Goal: Transaction & Acquisition: Purchase product/service

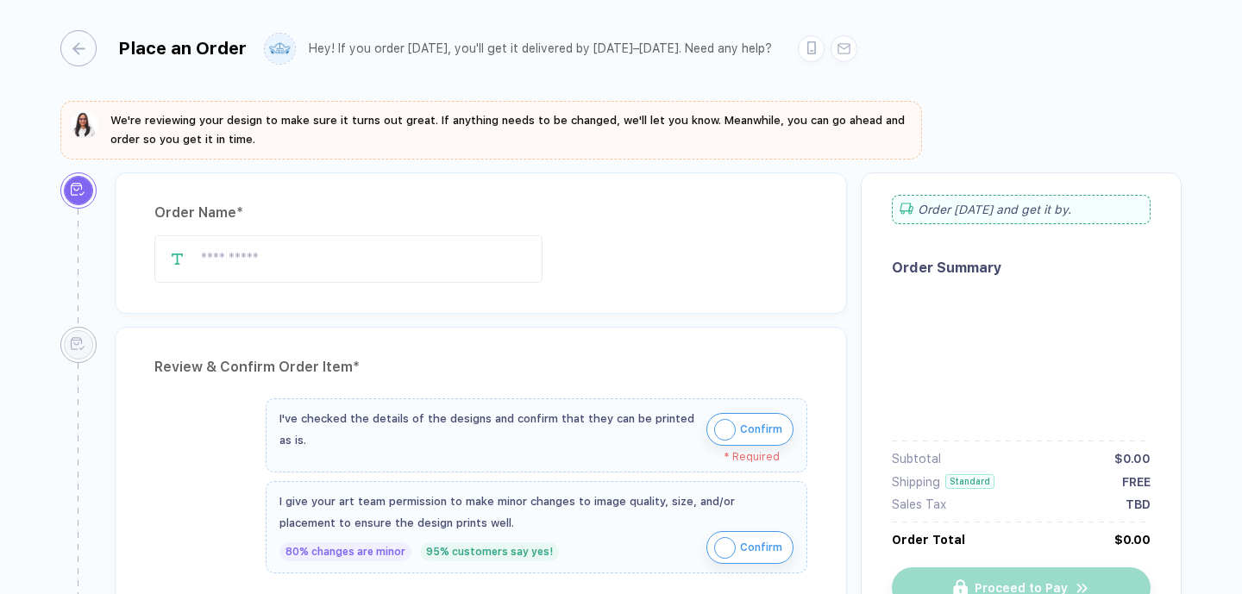
type input "**********"
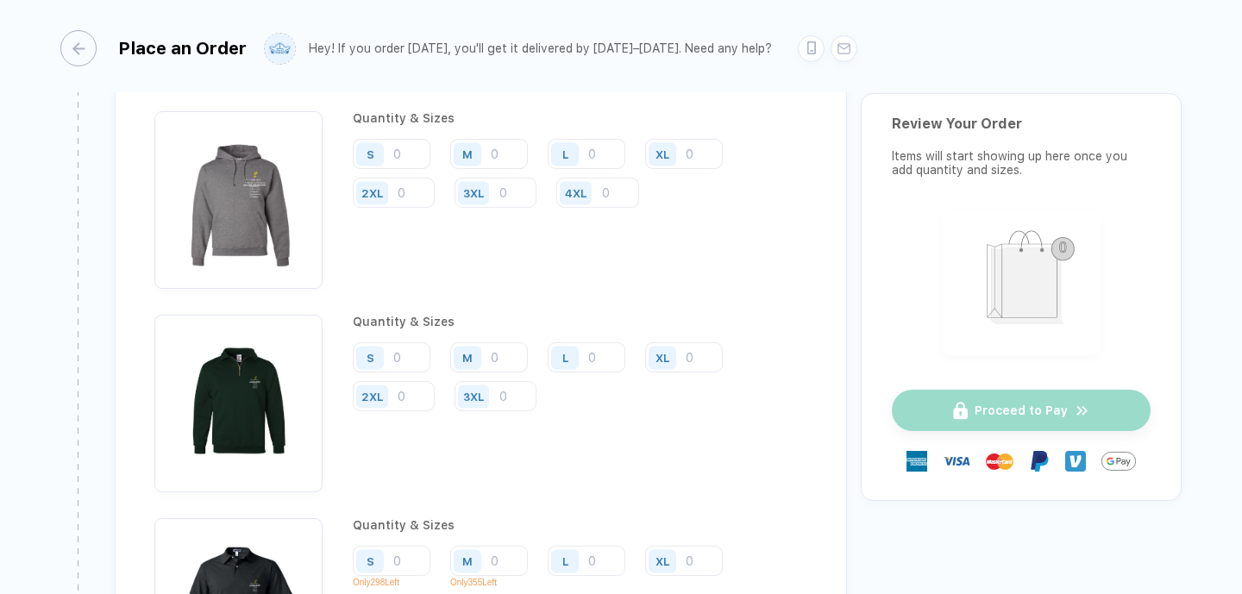
scroll to position [2763, 0]
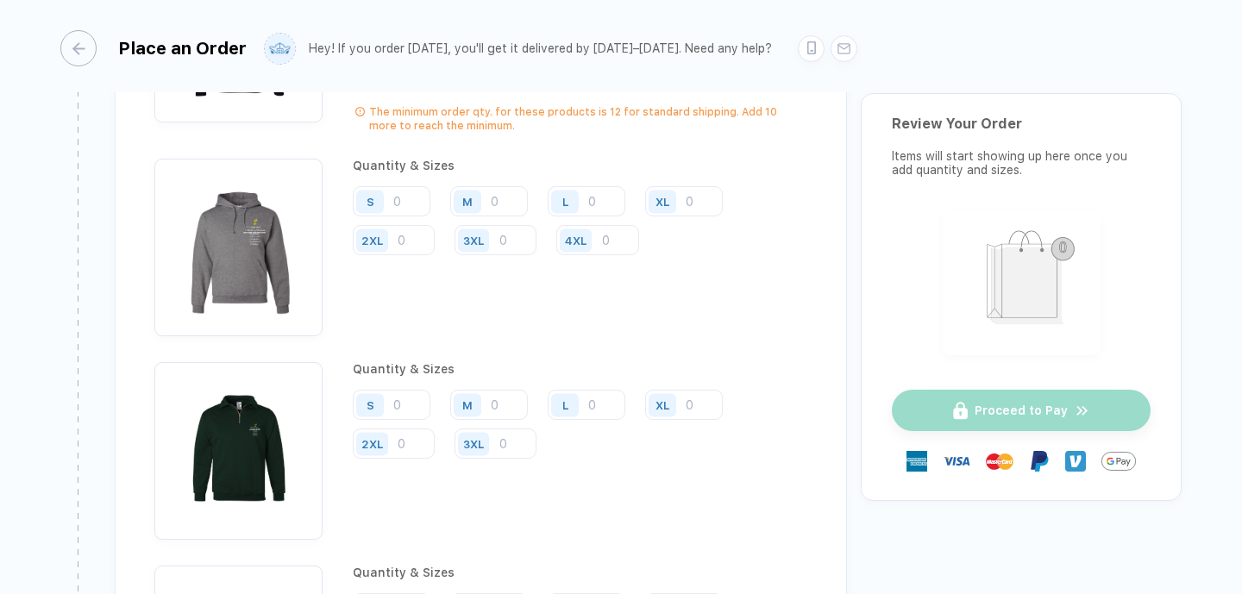
type input "2"
click at [556, 41] on input "number" at bounding box center [597, 26] width 83 height 30
type input "2"
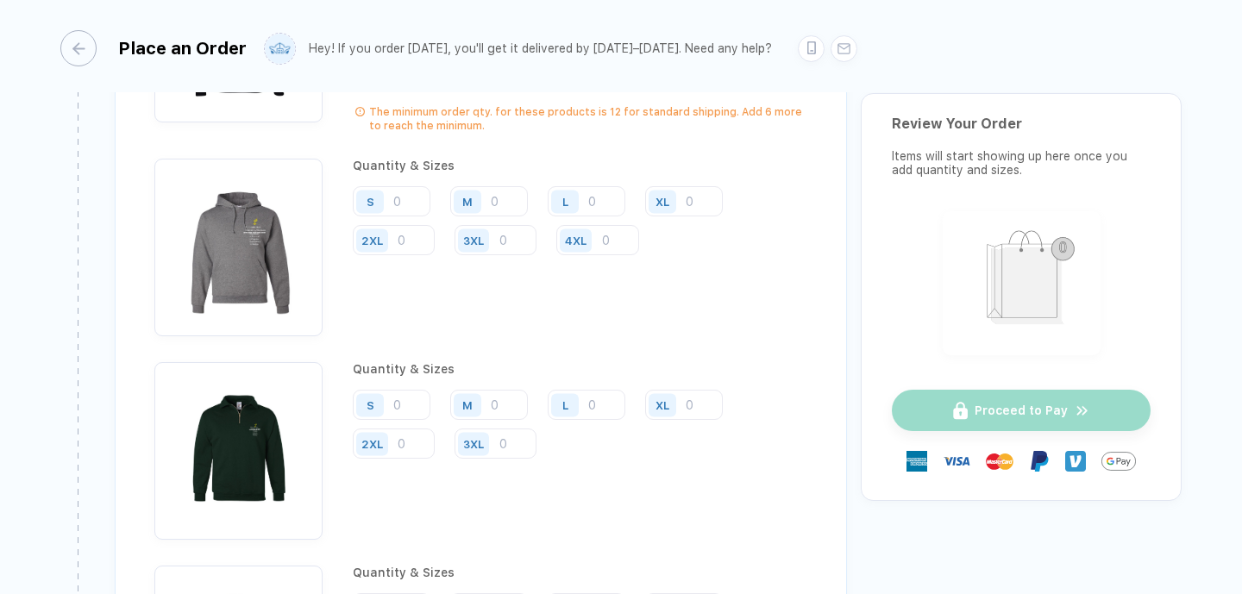
type input "2"
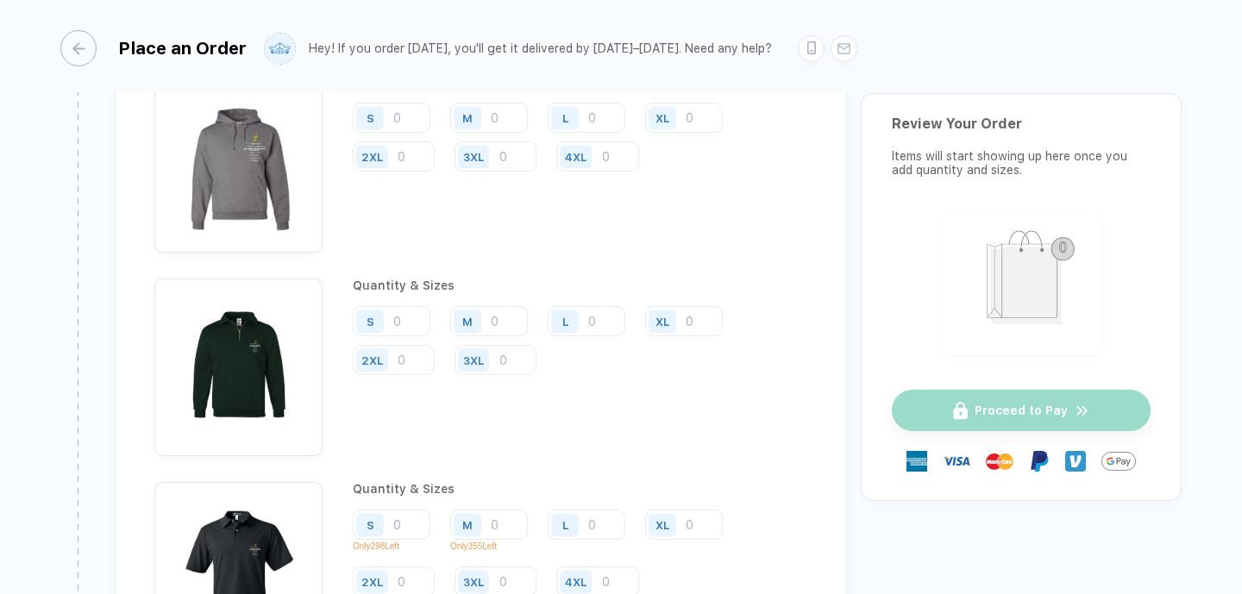
scroll to position [2852, 0]
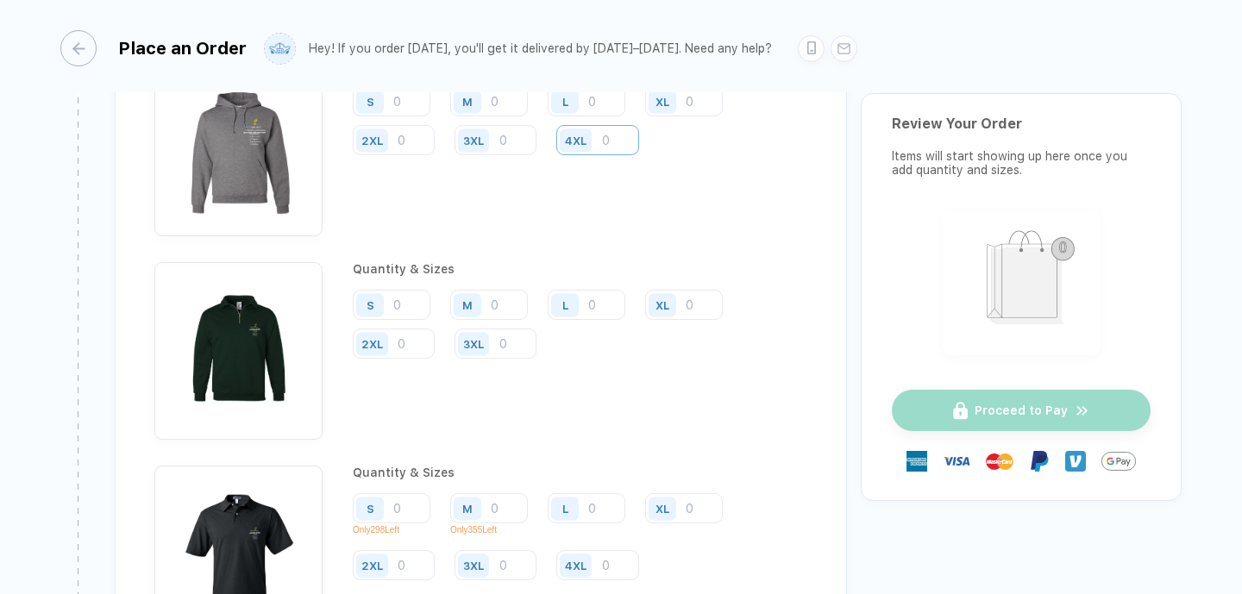
type input "4"
click at [556, 155] on input "number" at bounding box center [597, 140] width 83 height 30
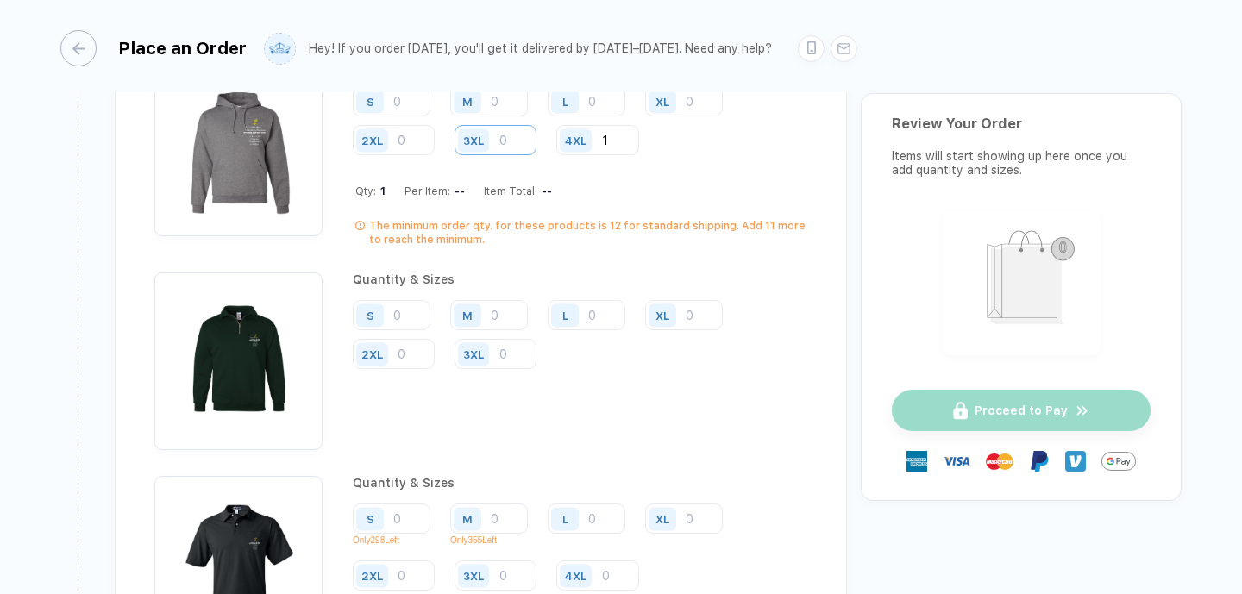
type input "1"
click at [536, 155] on input "number" at bounding box center [496, 140] width 82 height 30
type input "1"
click at [435, 155] on input "number" at bounding box center [394, 140] width 82 height 30
click at [645, 116] on input "number" at bounding box center [684, 101] width 78 height 30
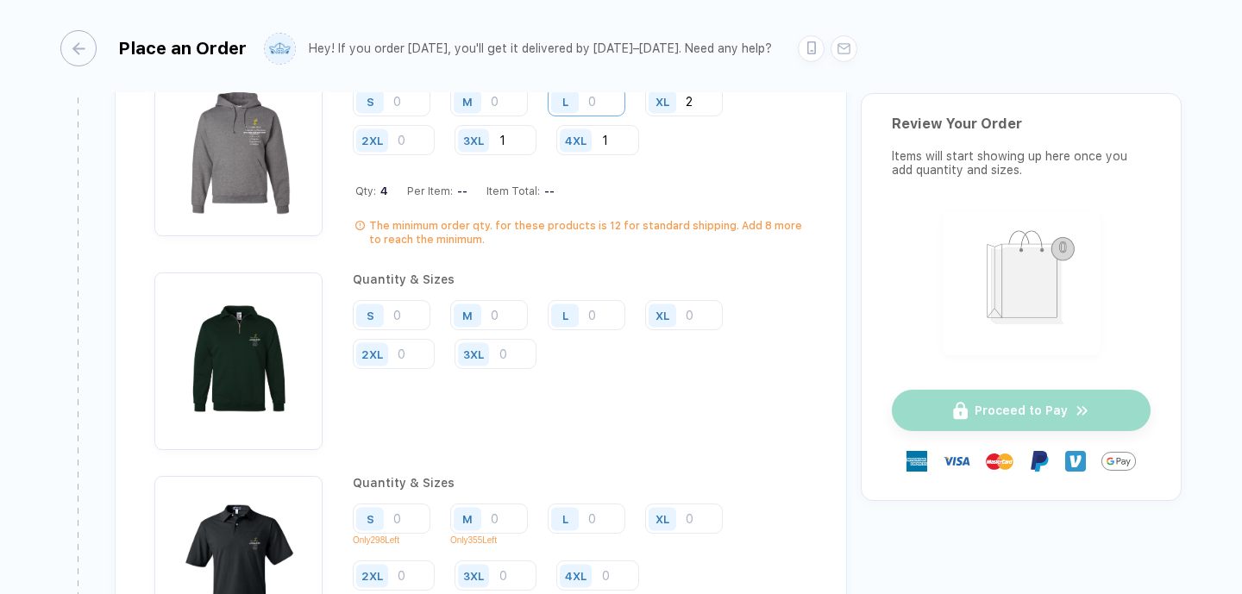
type input "2"
click at [625, 116] on input "number" at bounding box center [587, 101] width 78 height 30
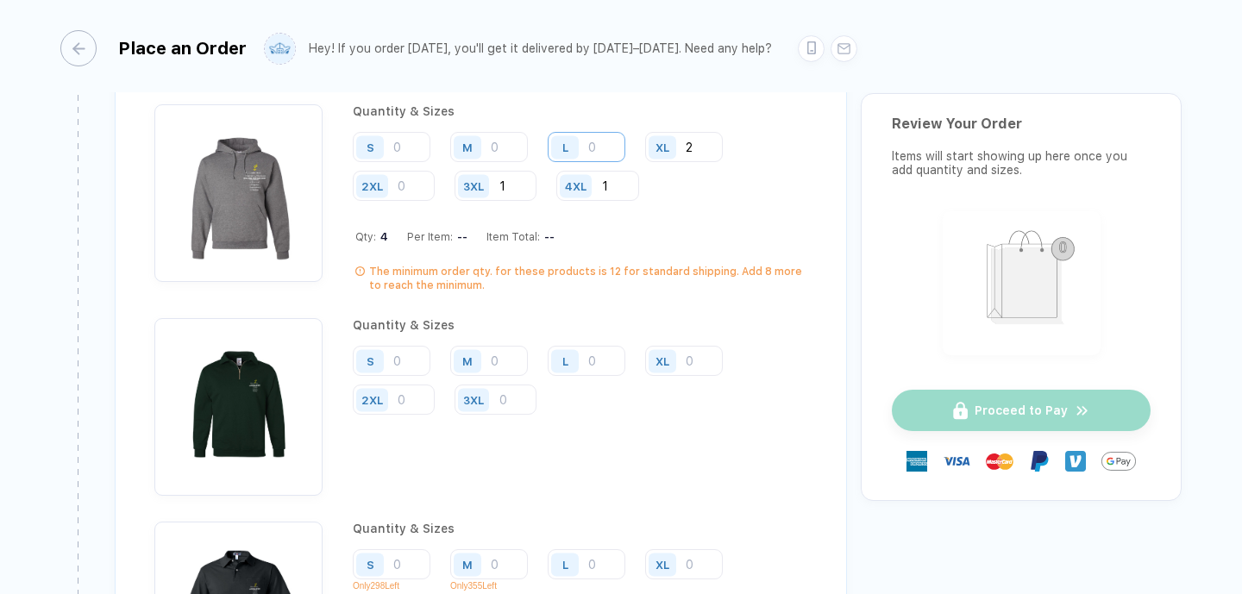
scroll to position [2797, 0]
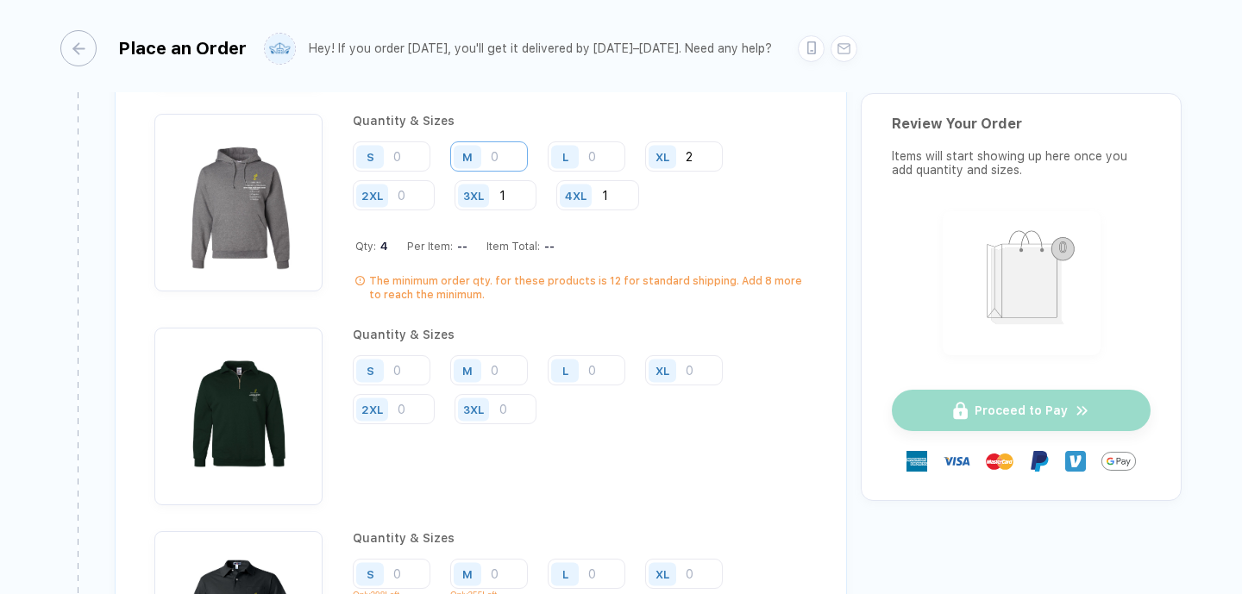
click at [528, 172] on input "number" at bounding box center [489, 156] width 78 height 30
type input "2"
click at [430, 172] on input "number" at bounding box center [392, 156] width 78 height 30
type input "1"
type input "2"
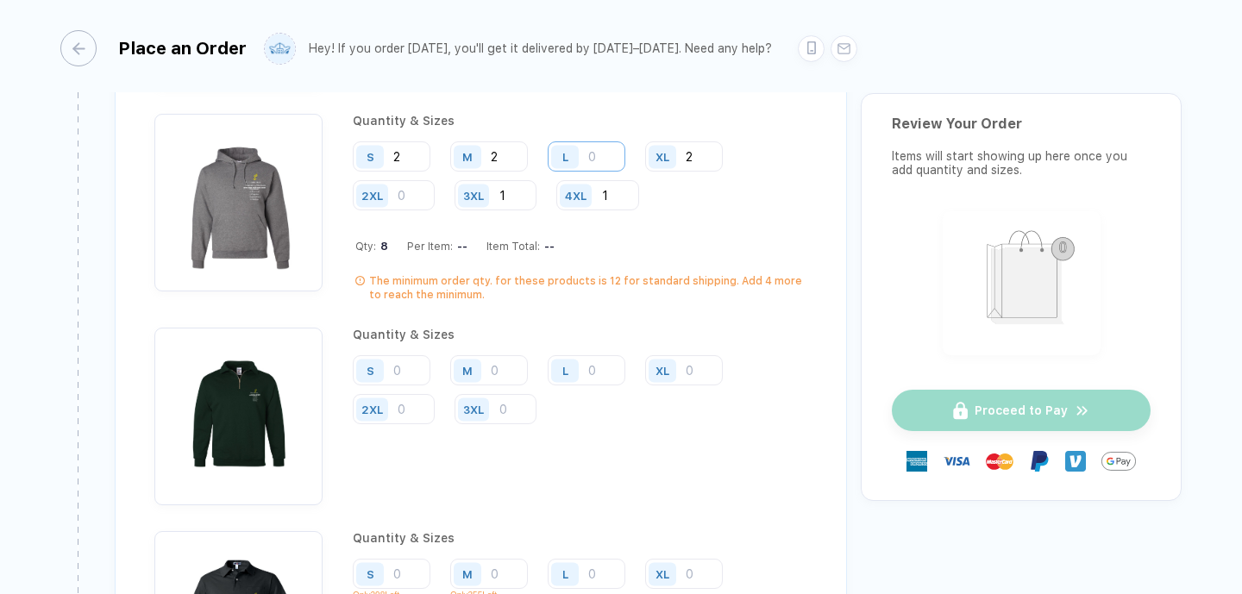
click at [625, 172] on input "number" at bounding box center [587, 156] width 78 height 30
type input "2"
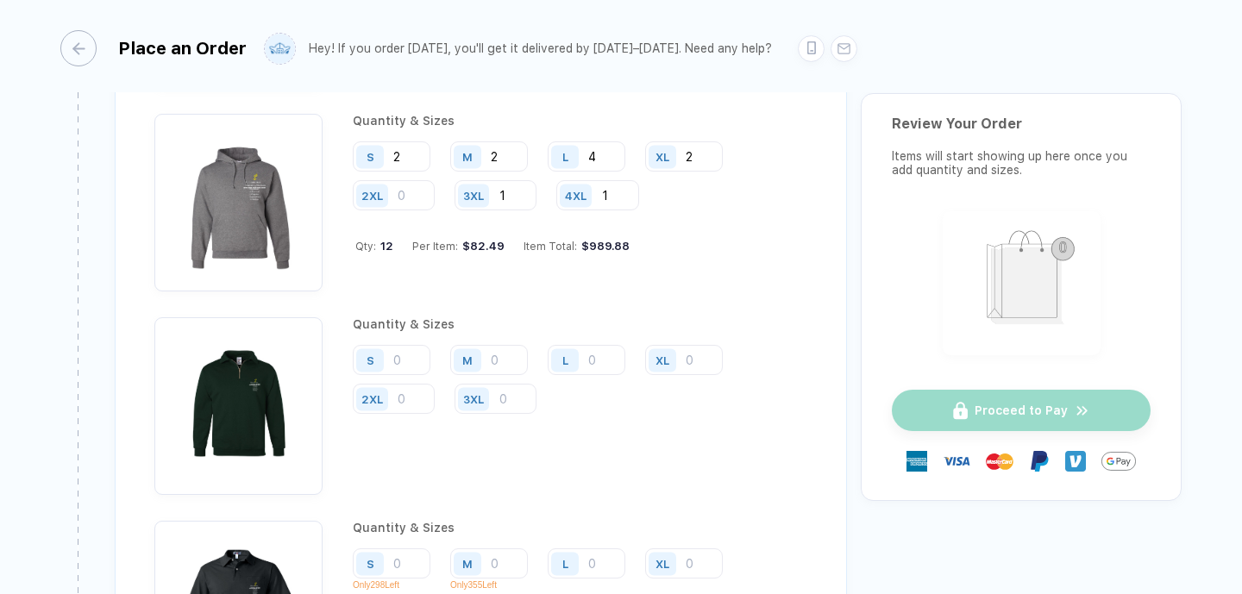
type input "4"
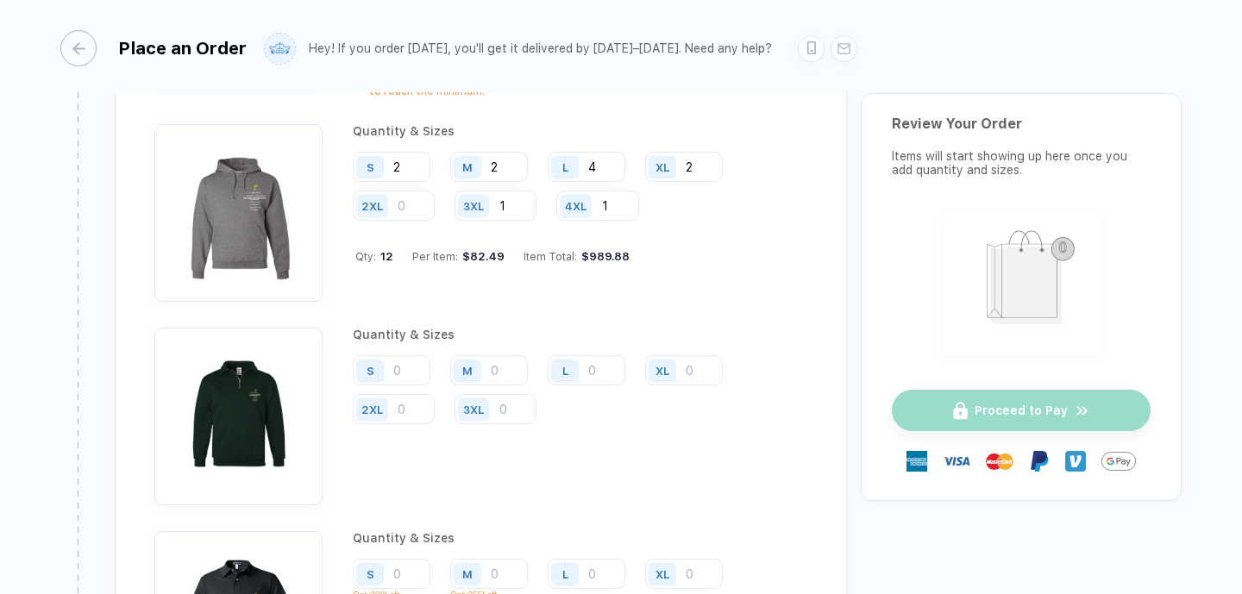
type input "1"
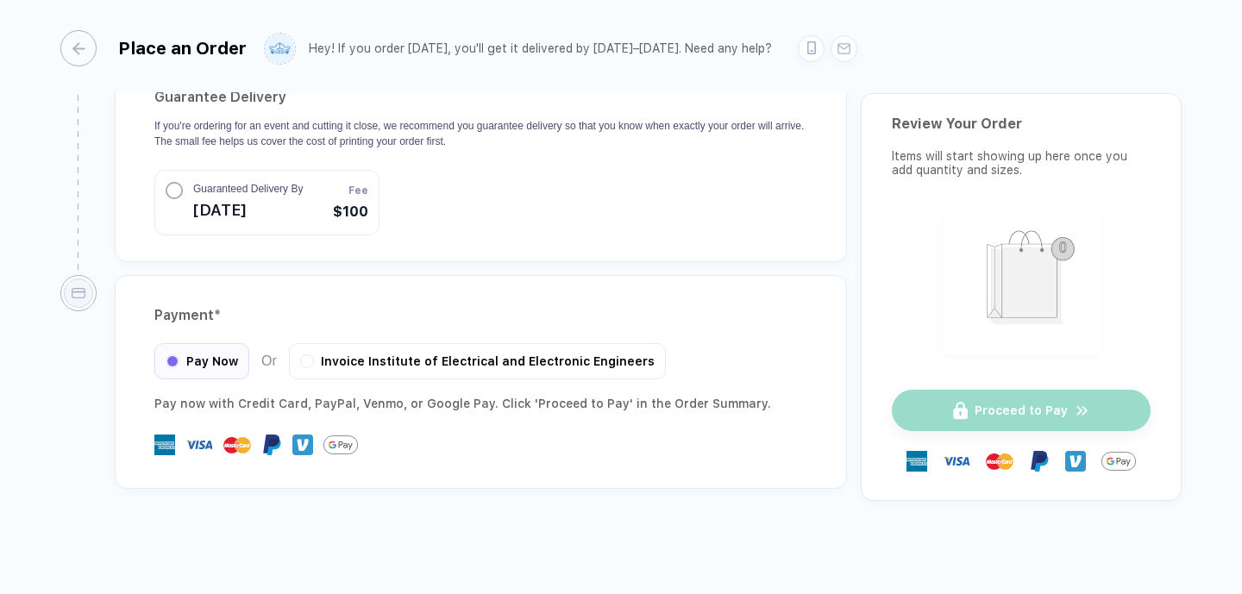
scroll to position [4858, 0]
type input "1"
click at [312, 354] on button "button" at bounding box center [307, 359] width 10 height 10
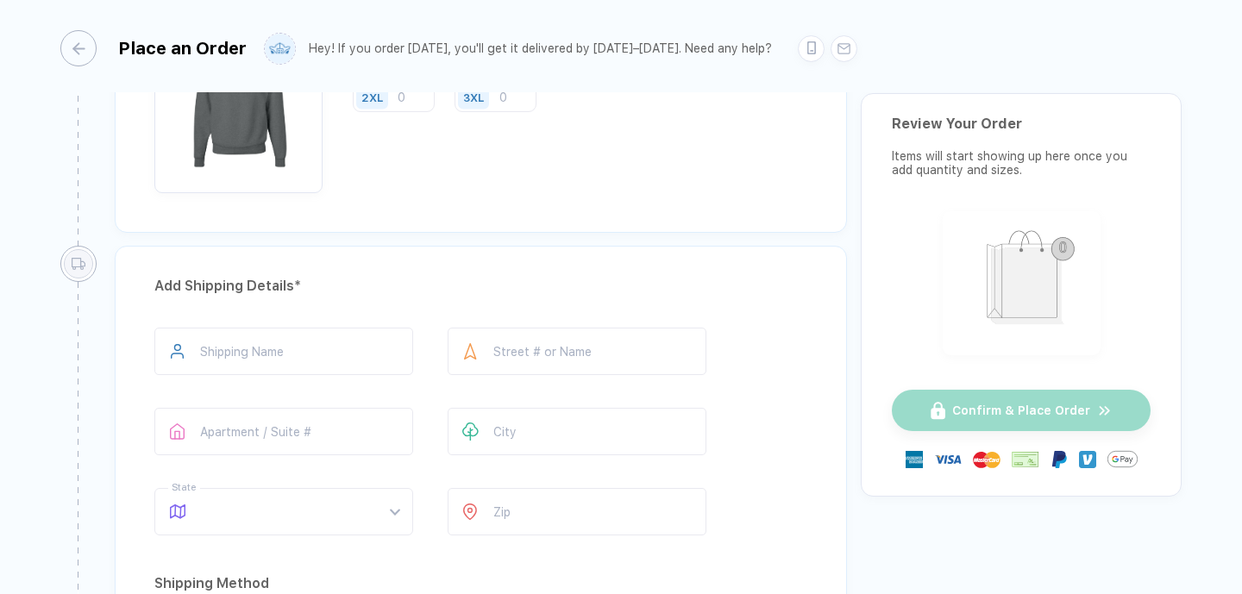
scroll to position [3505, 0]
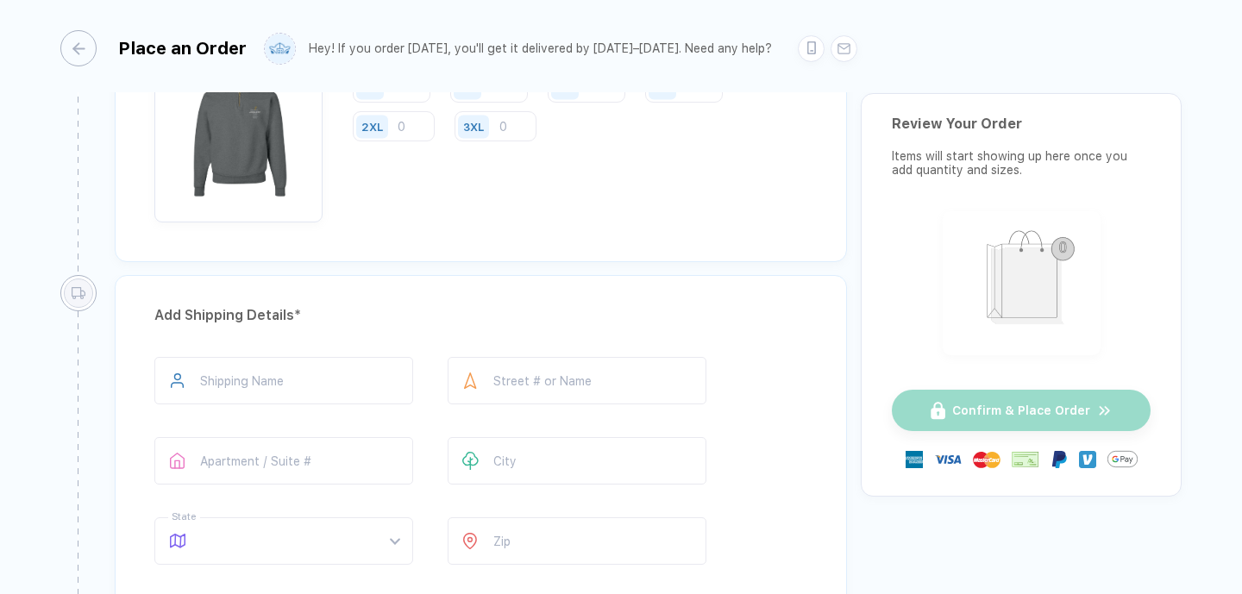
type input "2"
type input "4"
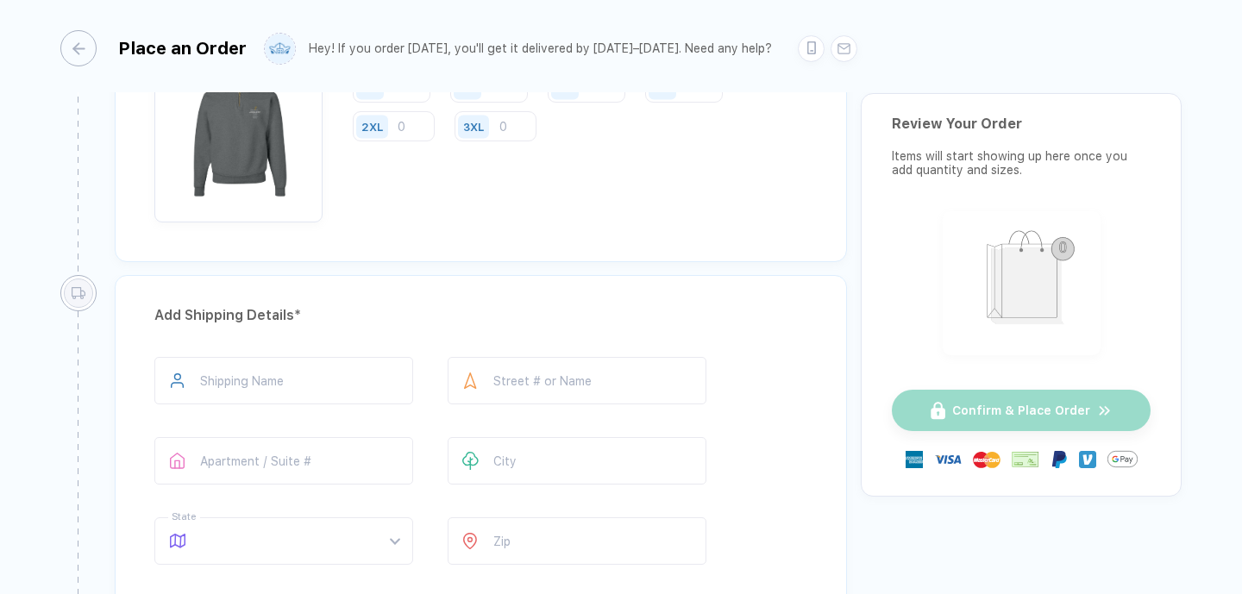
type input "1"
type input "2"
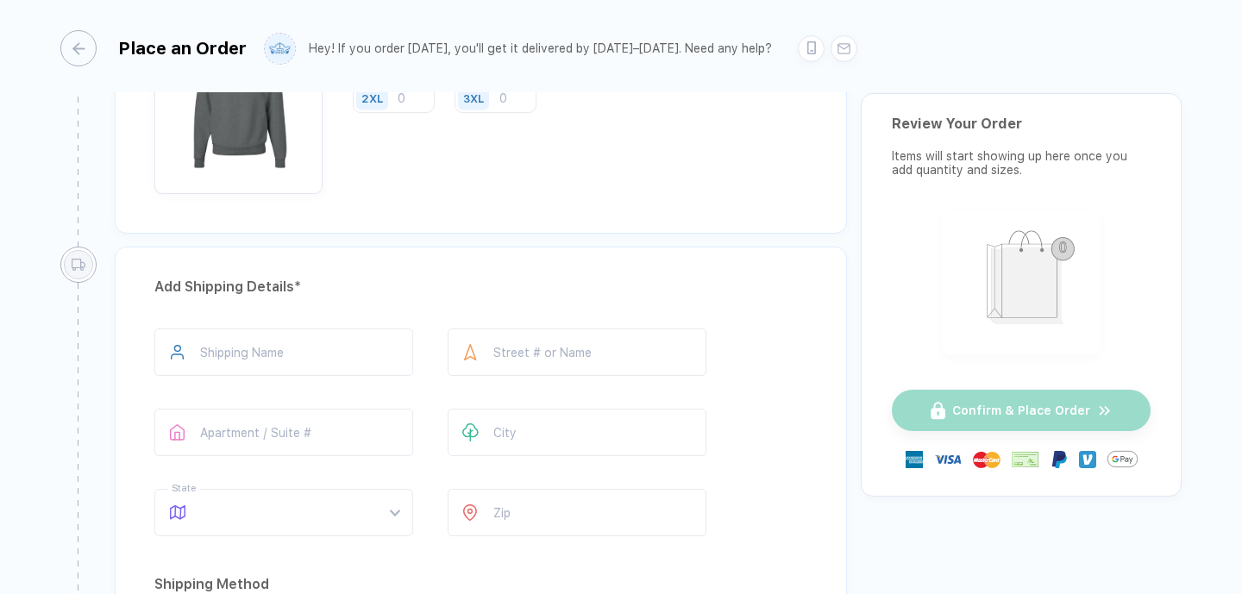
type input "1"
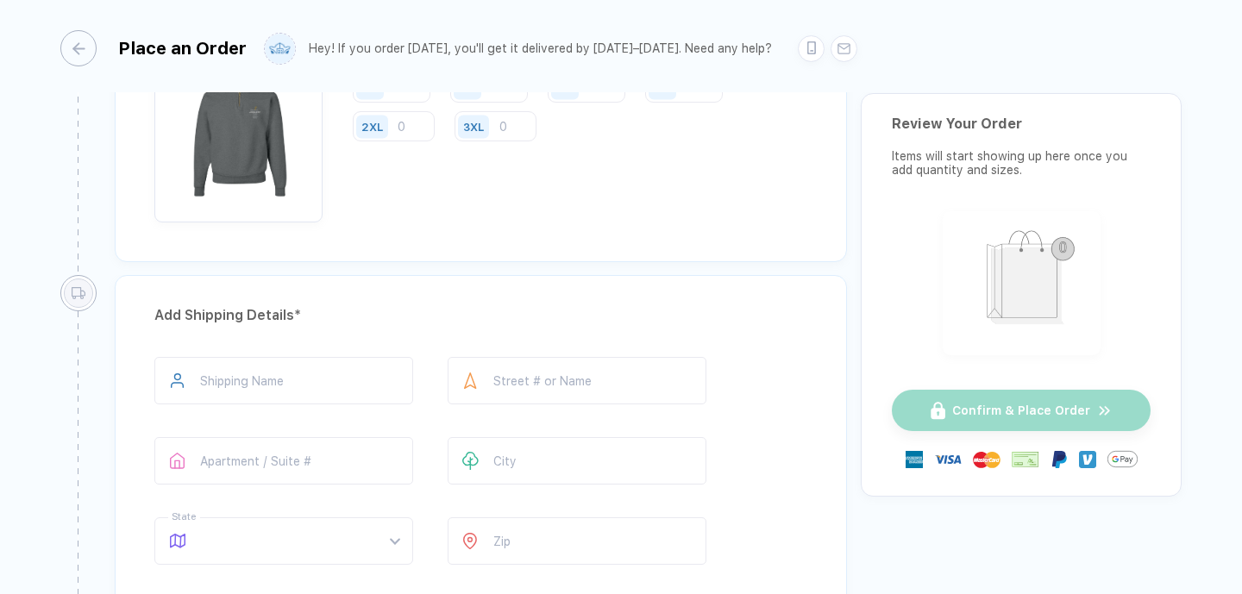
type input "1"
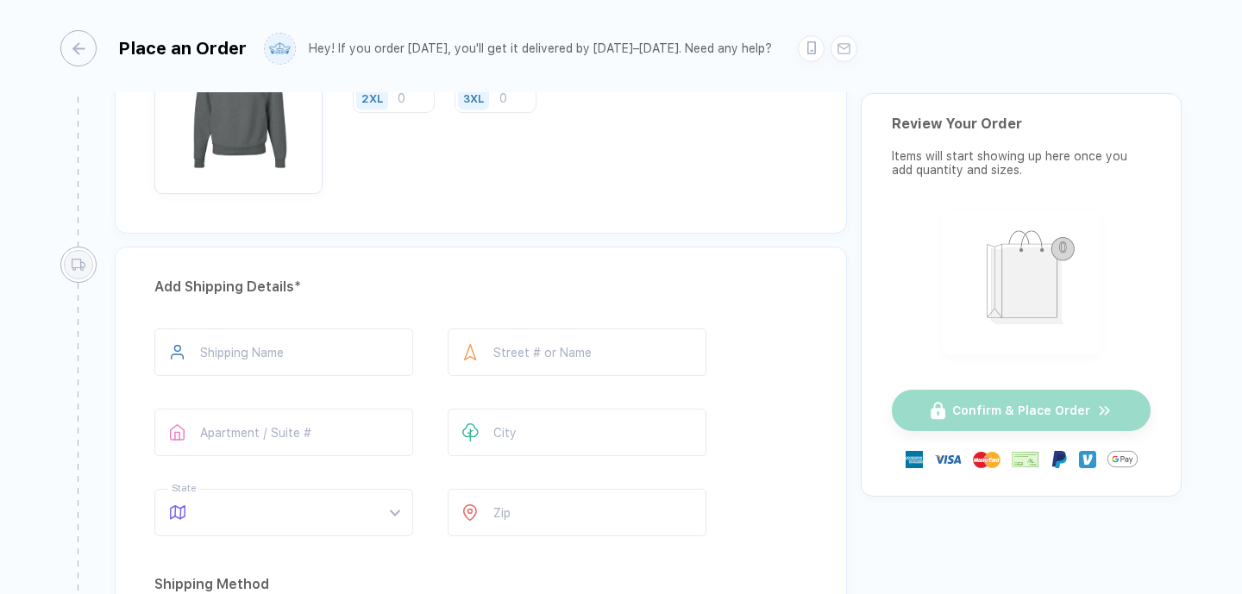
type input "1"
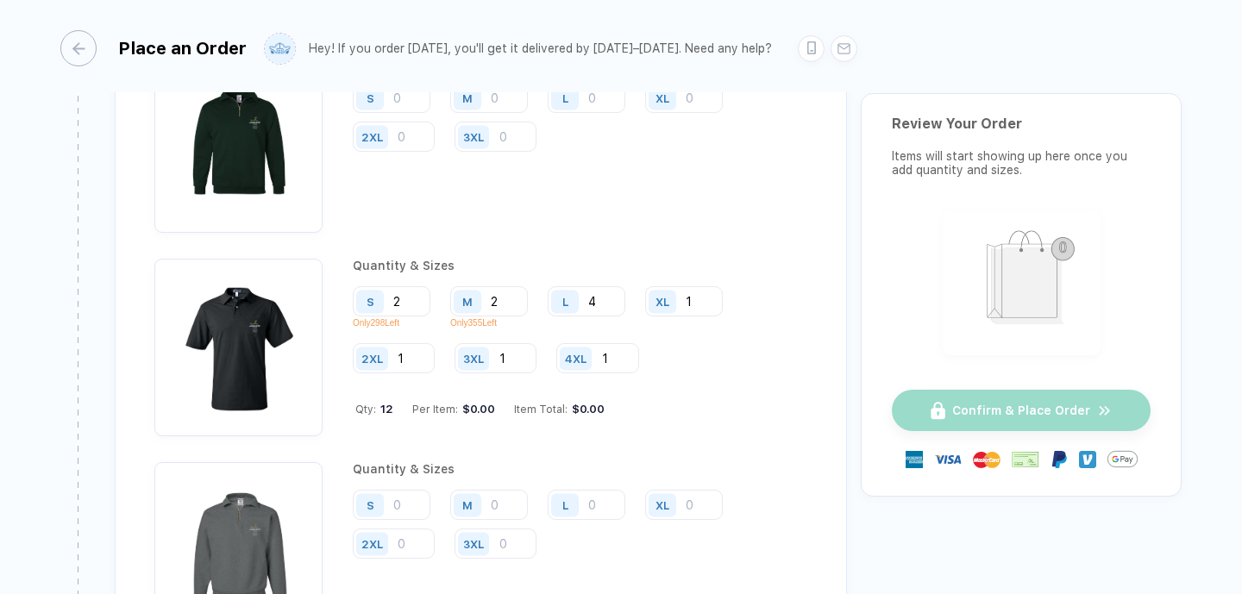
scroll to position [3024, 0]
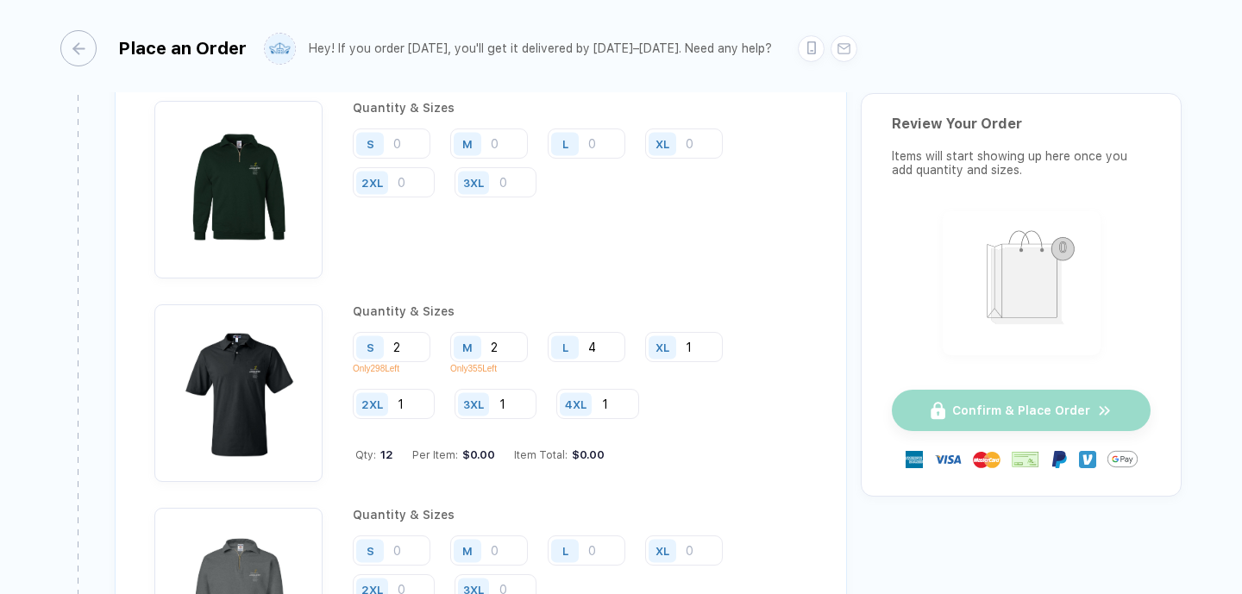
type input "1"
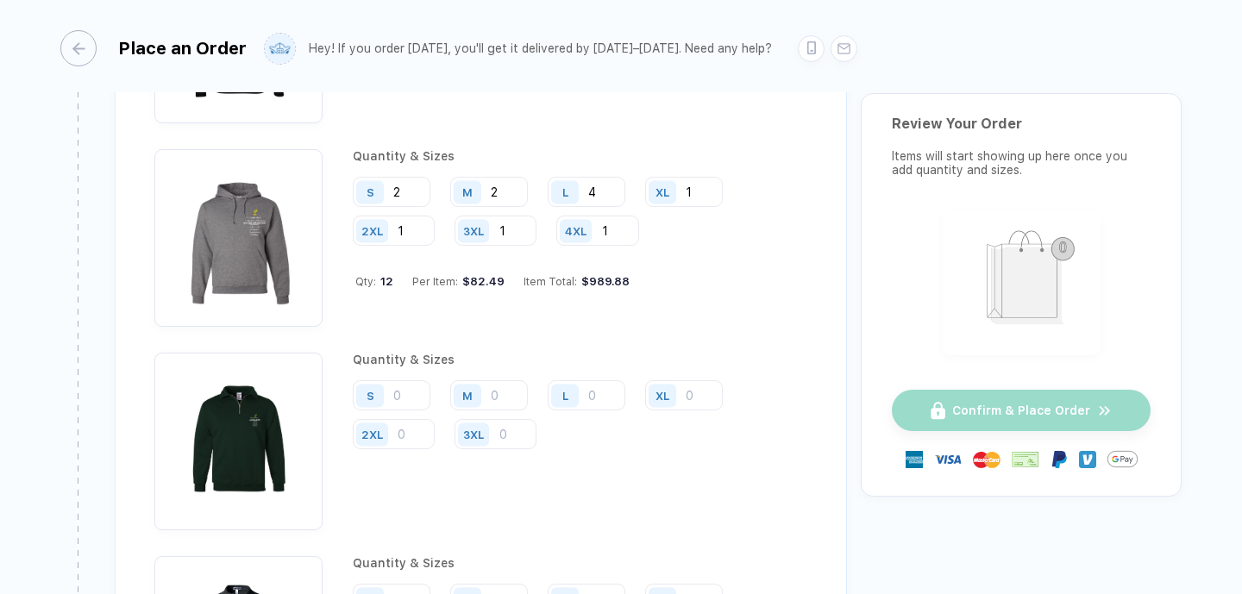
scroll to position [2750, 0]
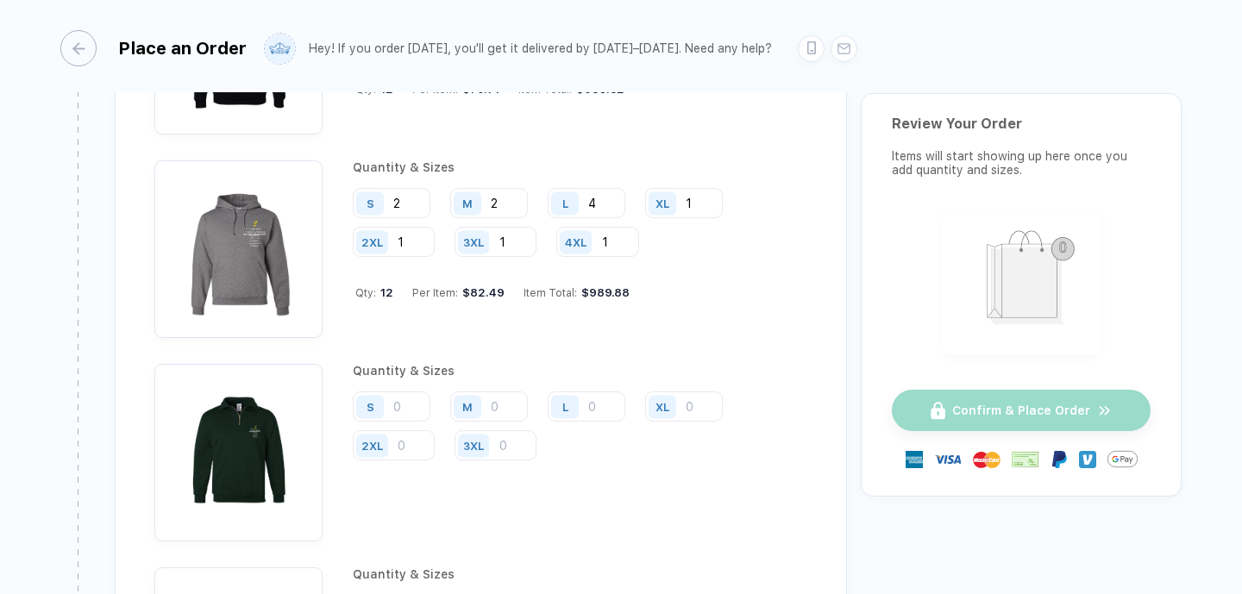
type input "1"
click at [430, 15] on input "2" at bounding box center [392, -1] width 78 height 30
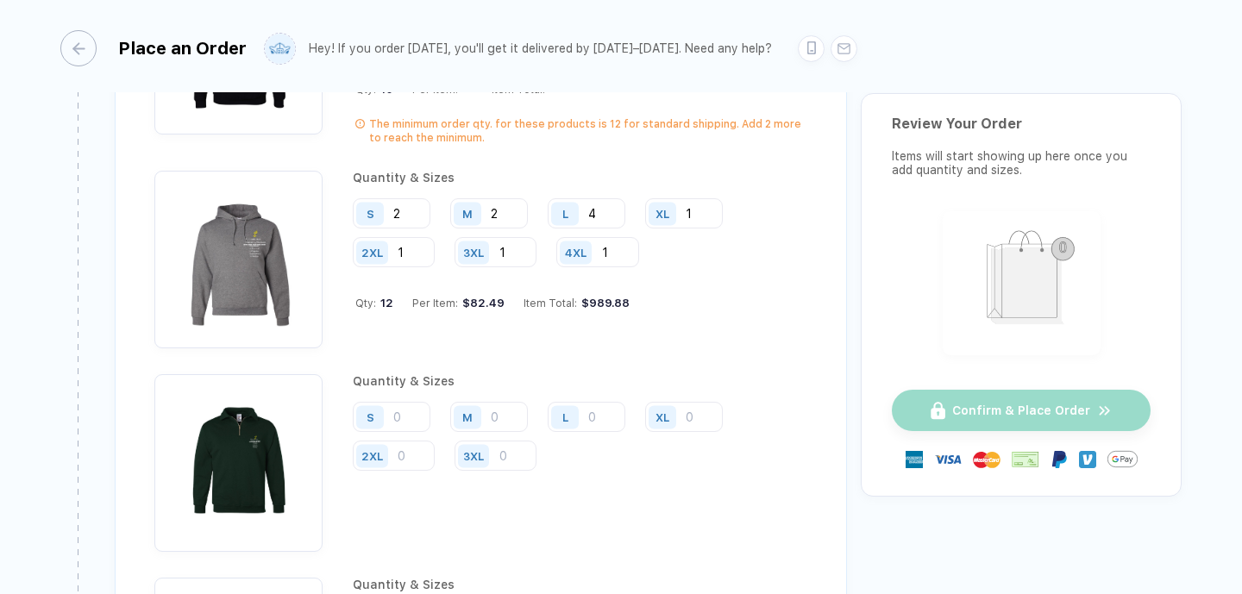
click at [528, 15] on input "2" at bounding box center [489, -1] width 78 height 30
click at [625, 15] on input "4" at bounding box center [587, -1] width 78 height 30
click at [645, 15] on input "2" at bounding box center [684, -1] width 78 height 30
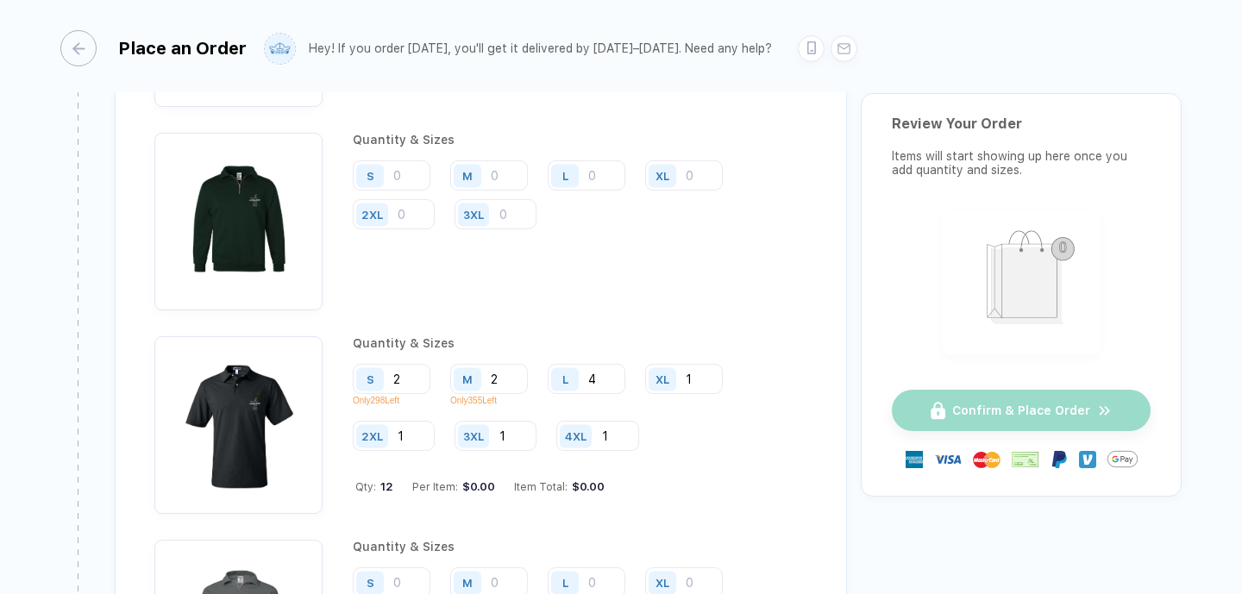
scroll to position [2977, 0]
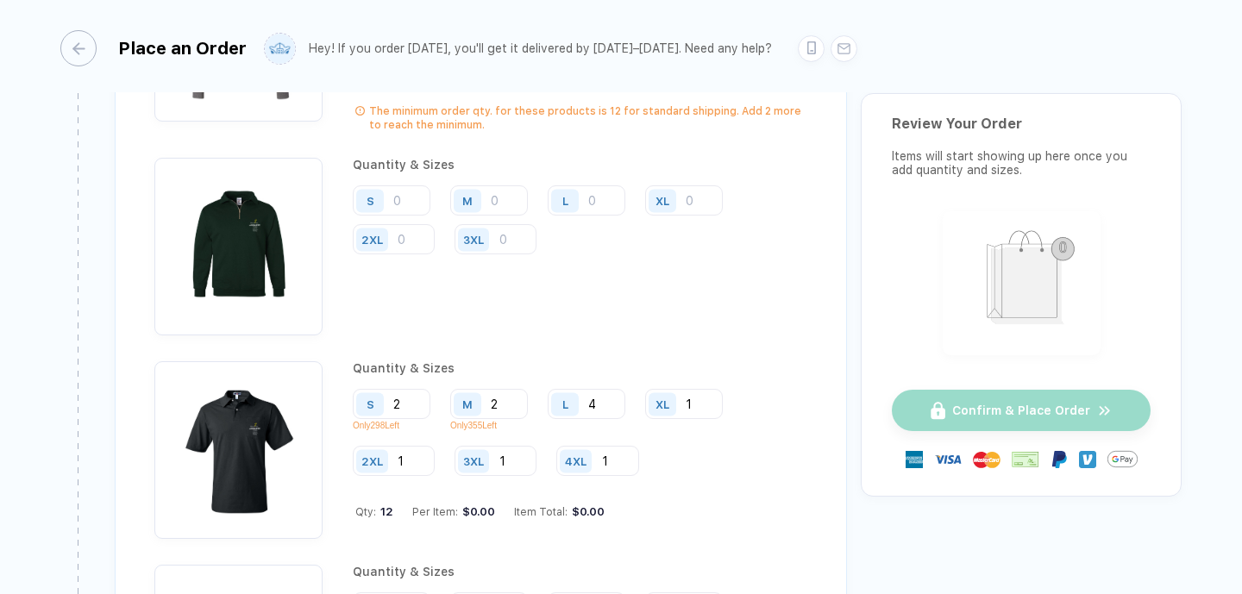
type input "0"
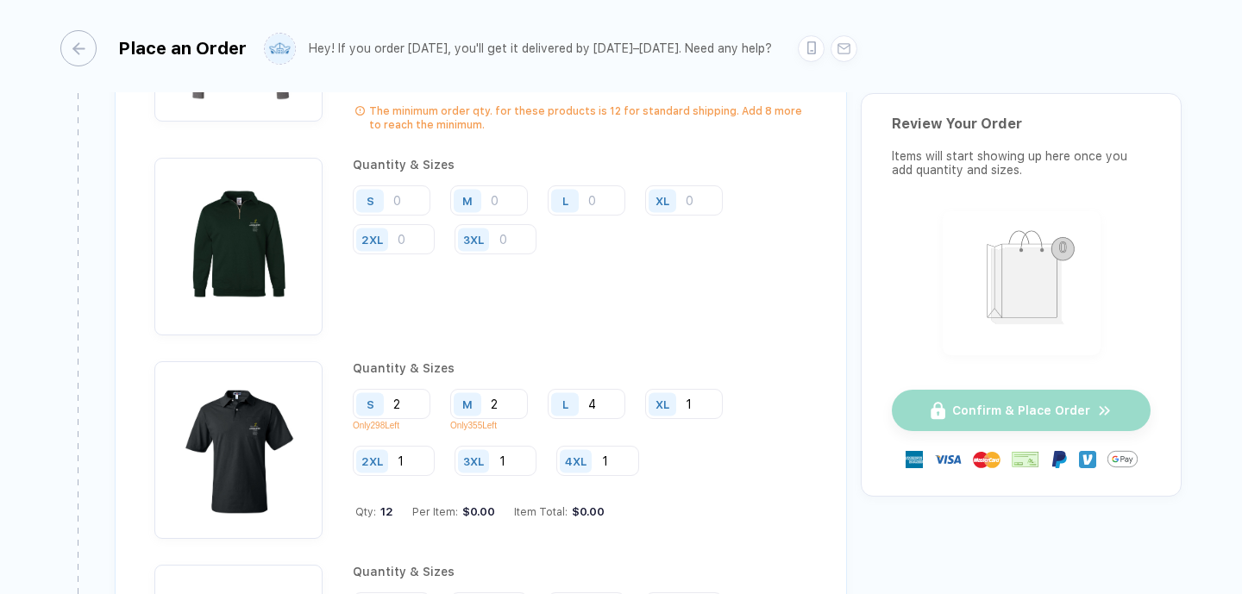
type input "0"
click at [435, 41] on input "1" at bounding box center [394, 25] width 82 height 30
type input "0"
click at [536, 41] on input "1" at bounding box center [496, 25] width 82 height 30
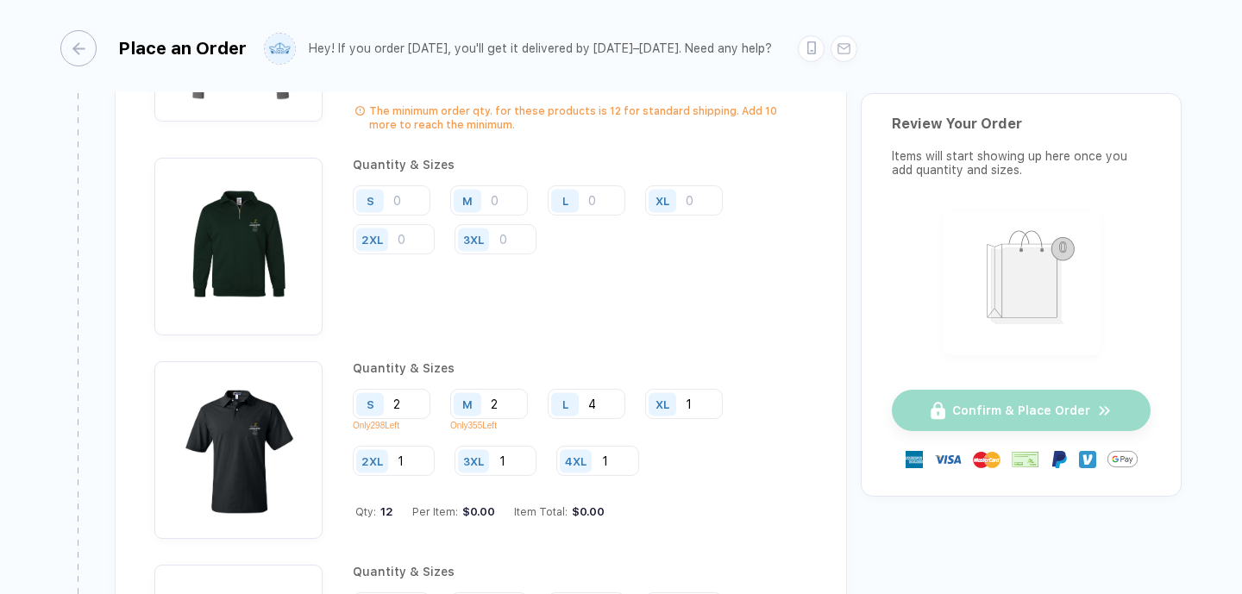
type input "01"
click at [556, 41] on input "1" at bounding box center [597, 25] width 83 height 30
type input "0"
click at [536, 41] on input "01" at bounding box center [496, 25] width 82 height 30
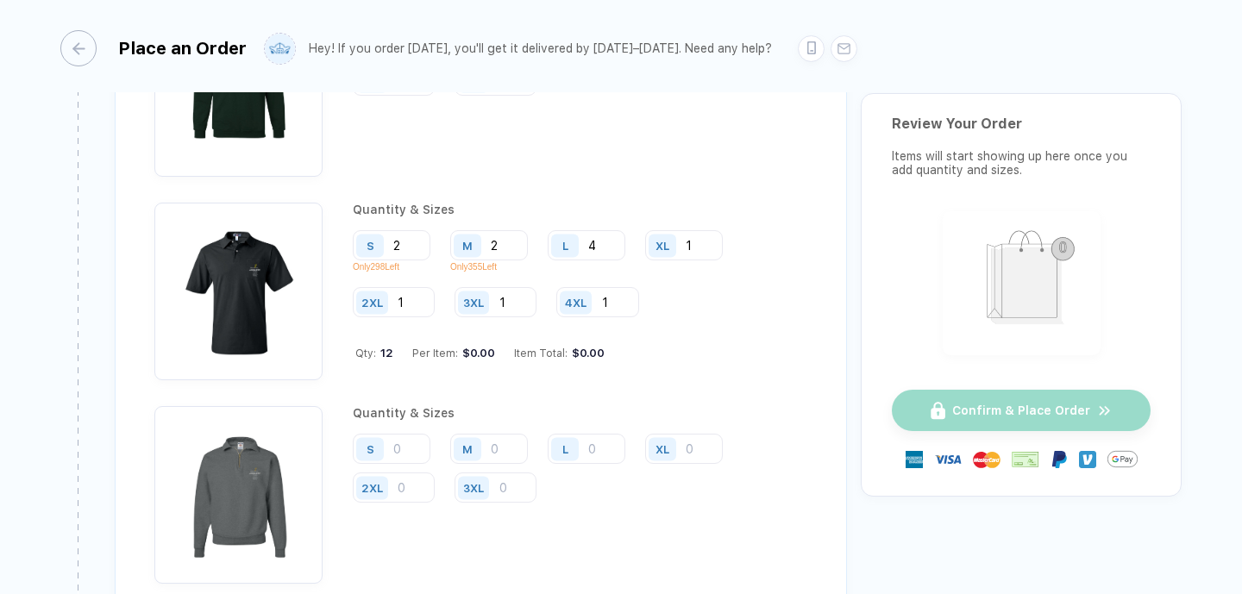
scroll to position [3126, 0]
type input "0"
click at [430, 56] on input "number" at bounding box center [392, 41] width 78 height 30
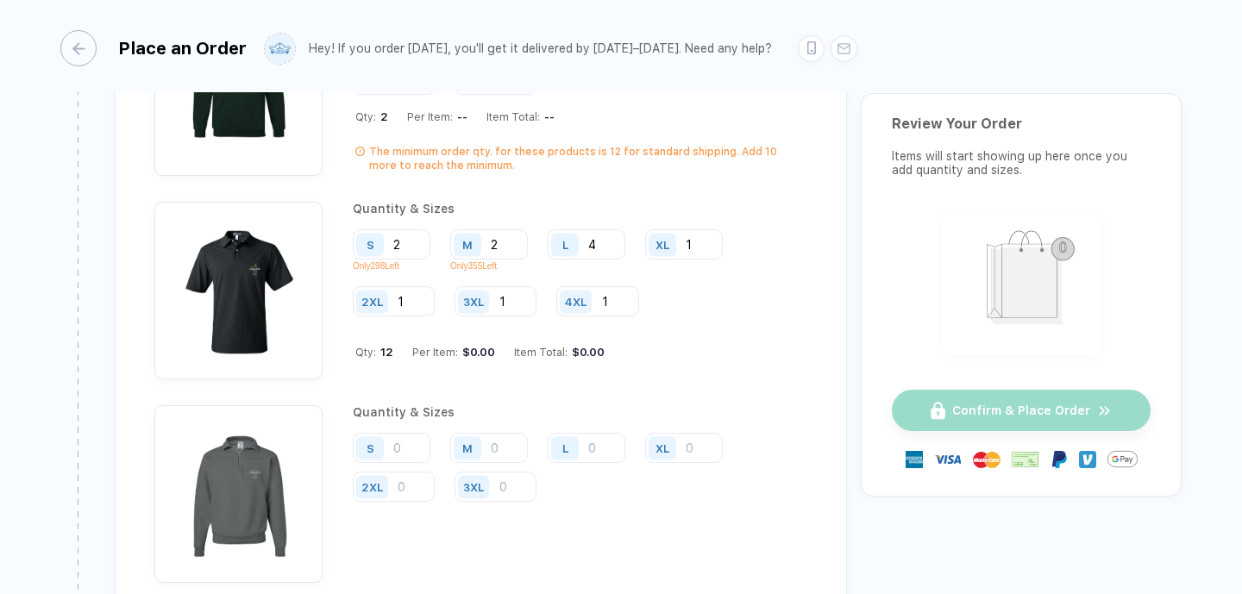
type input "2"
click at [528, 56] on input "number" at bounding box center [489, 41] width 78 height 30
type input "2"
click at [625, 56] on input "number" at bounding box center [587, 41] width 78 height 30
type input "4"
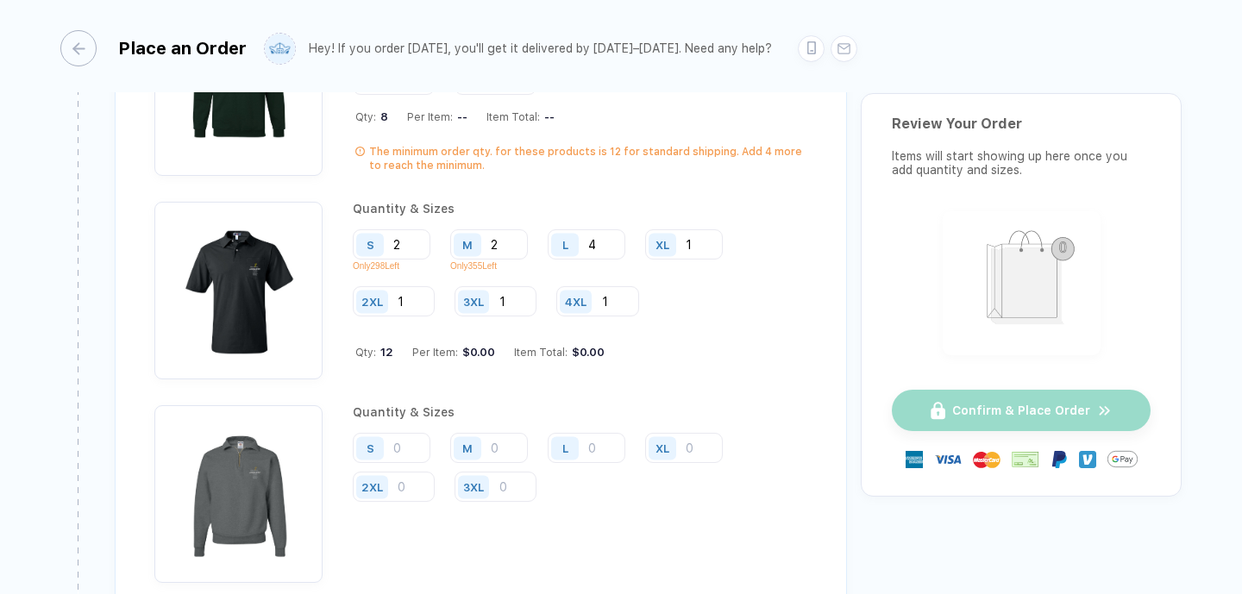
click at [645, 56] on input "number" at bounding box center [684, 41] width 78 height 30
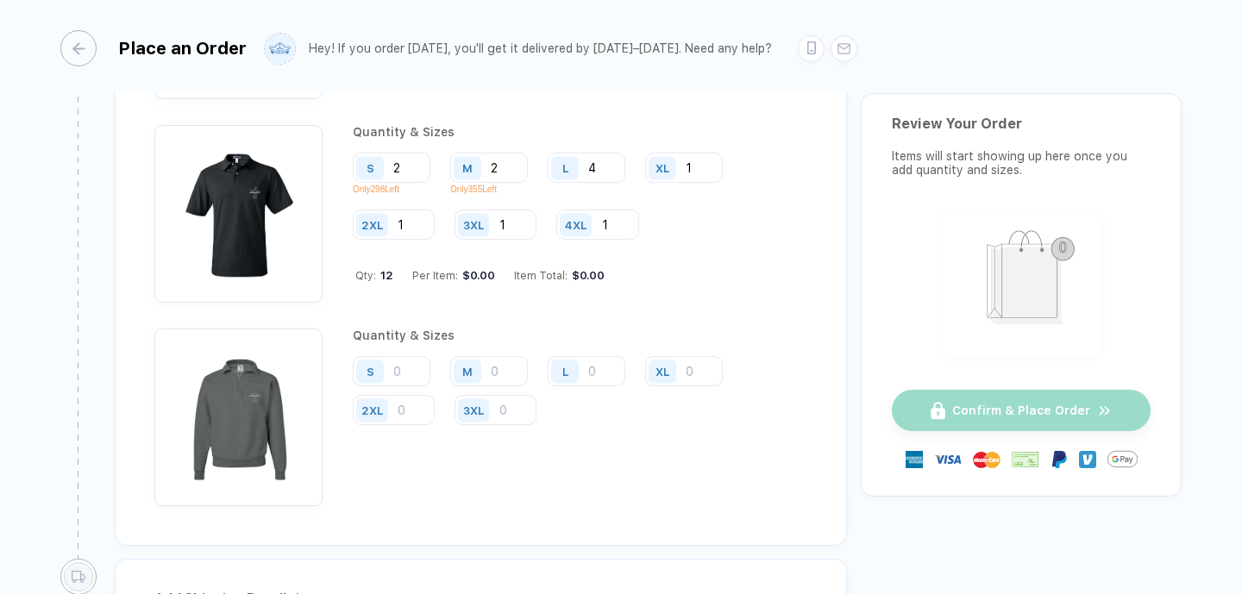
scroll to position [3209, 0]
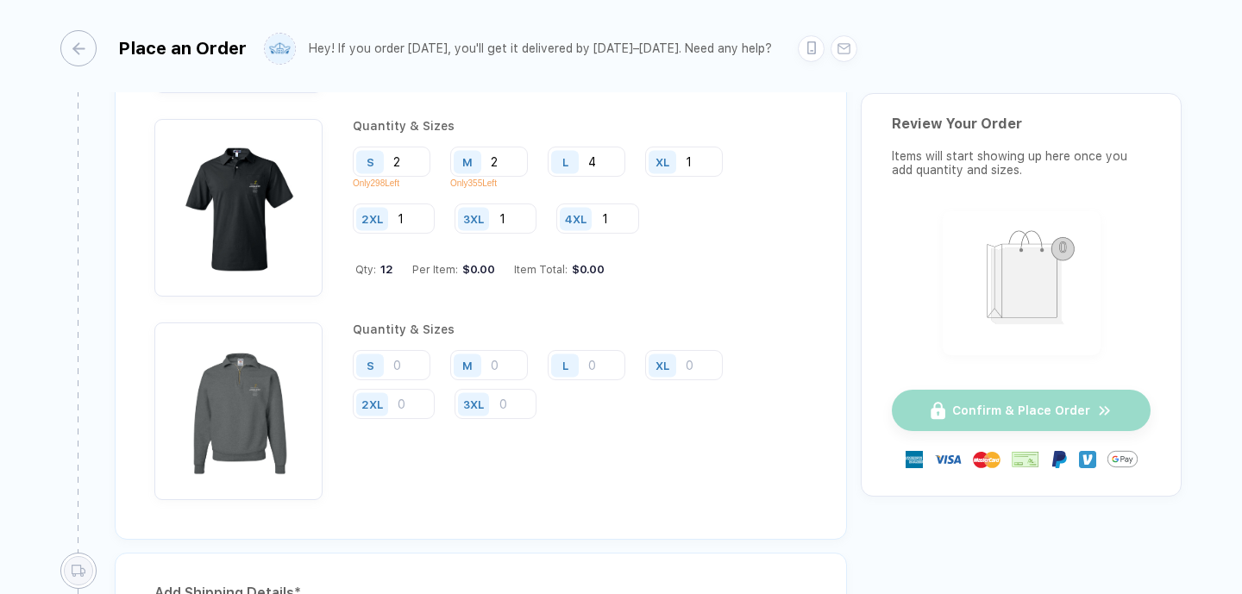
type input "1"
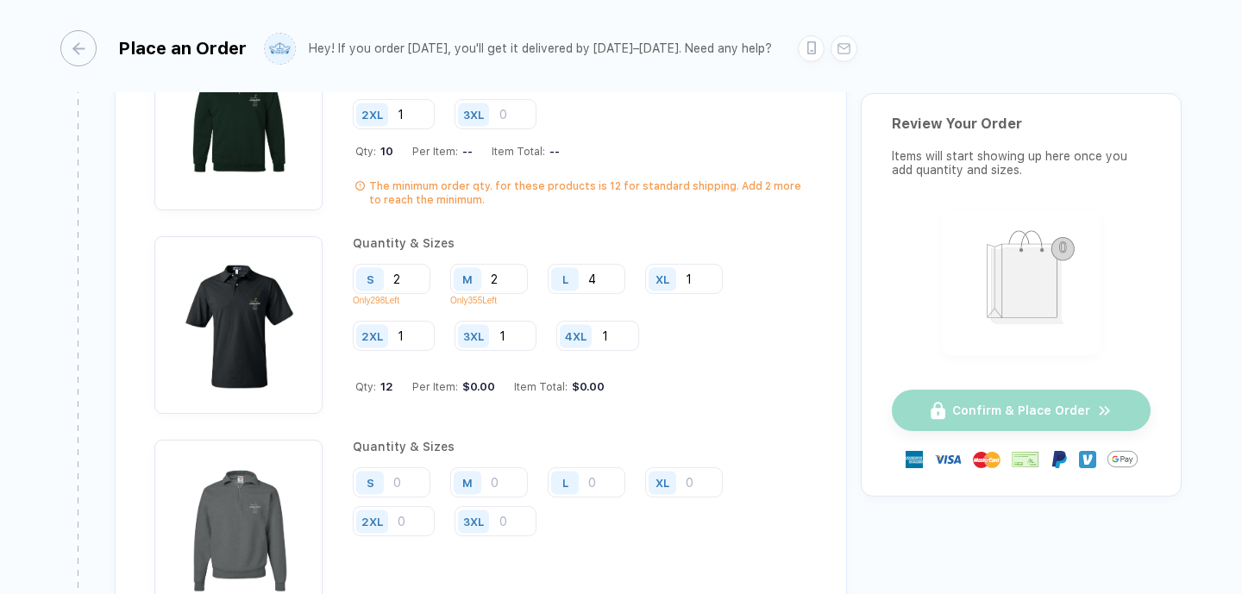
scroll to position [3078, 0]
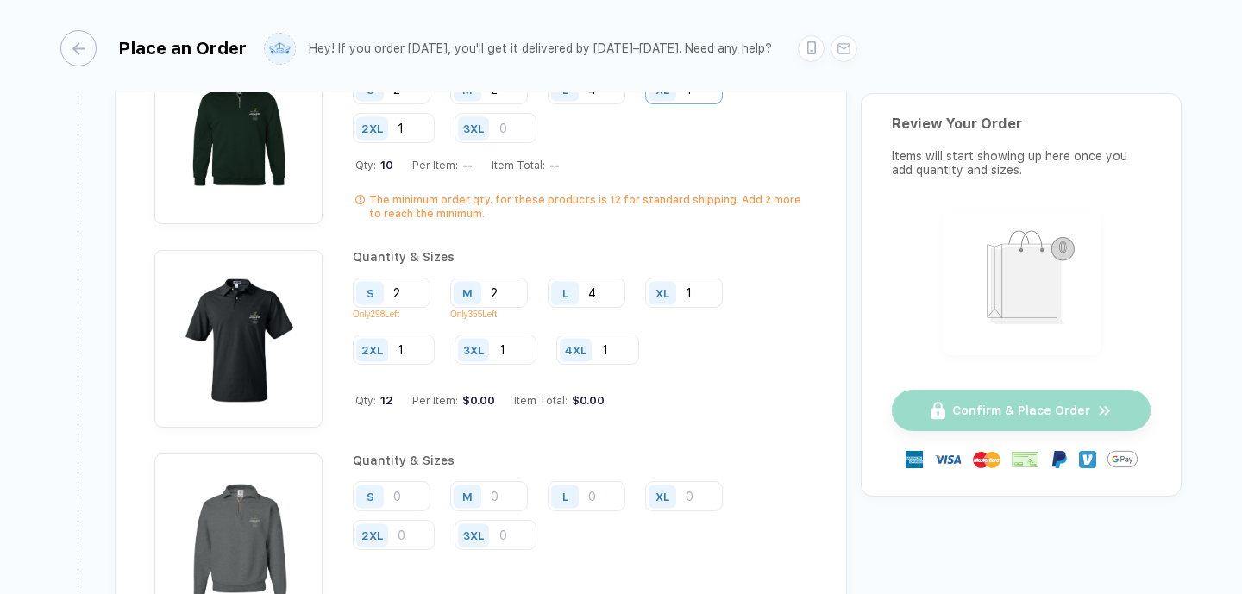
type input "1"
click at [645, 104] on input "1" at bounding box center [684, 89] width 78 height 30
click at [430, 104] on input "2" at bounding box center [392, 89] width 78 height 30
click at [528, 104] on input "2" at bounding box center [489, 89] width 78 height 30
click at [435, 143] on input "1" at bounding box center [394, 128] width 82 height 30
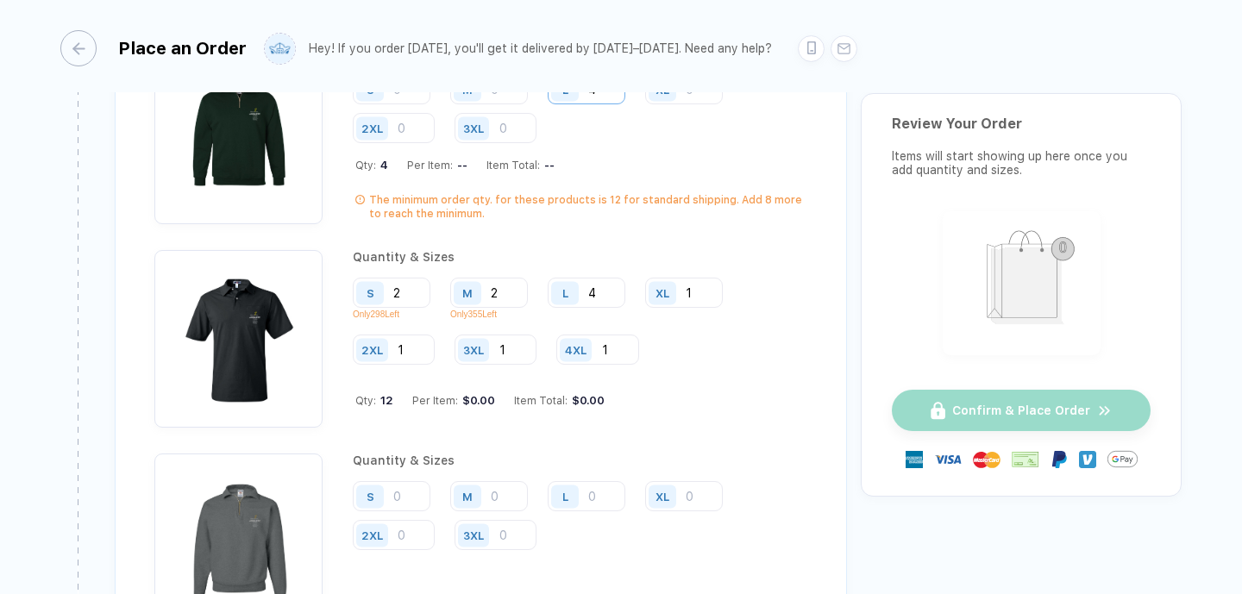
click at [625, 104] on input "4" at bounding box center [587, 89] width 78 height 30
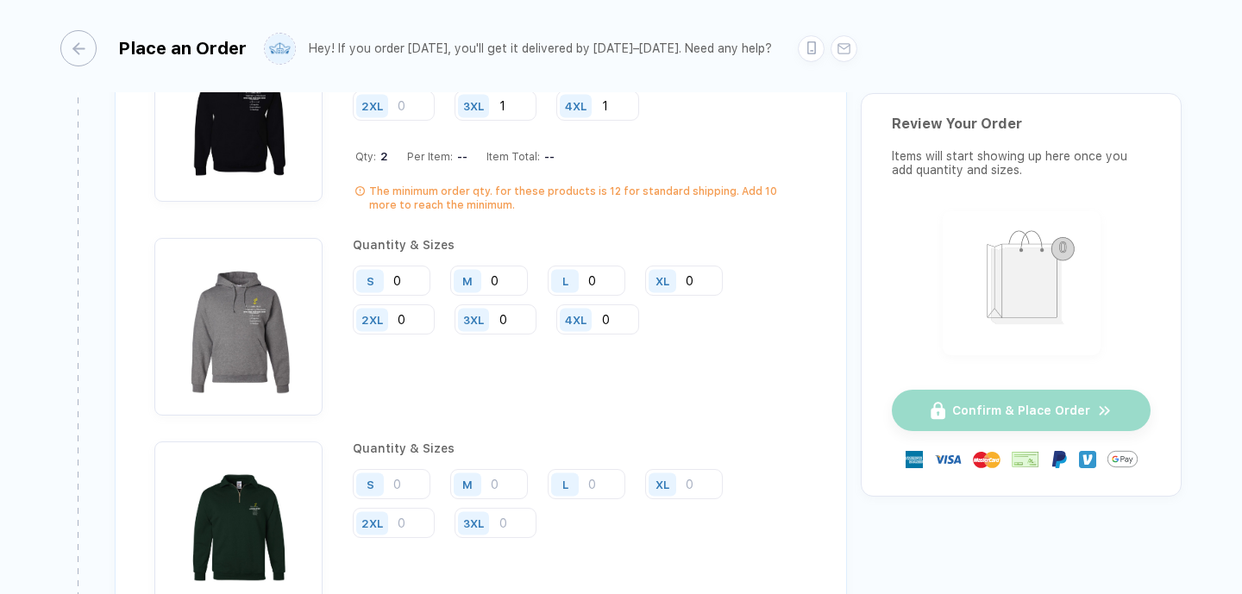
scroll to position [2678, 0]
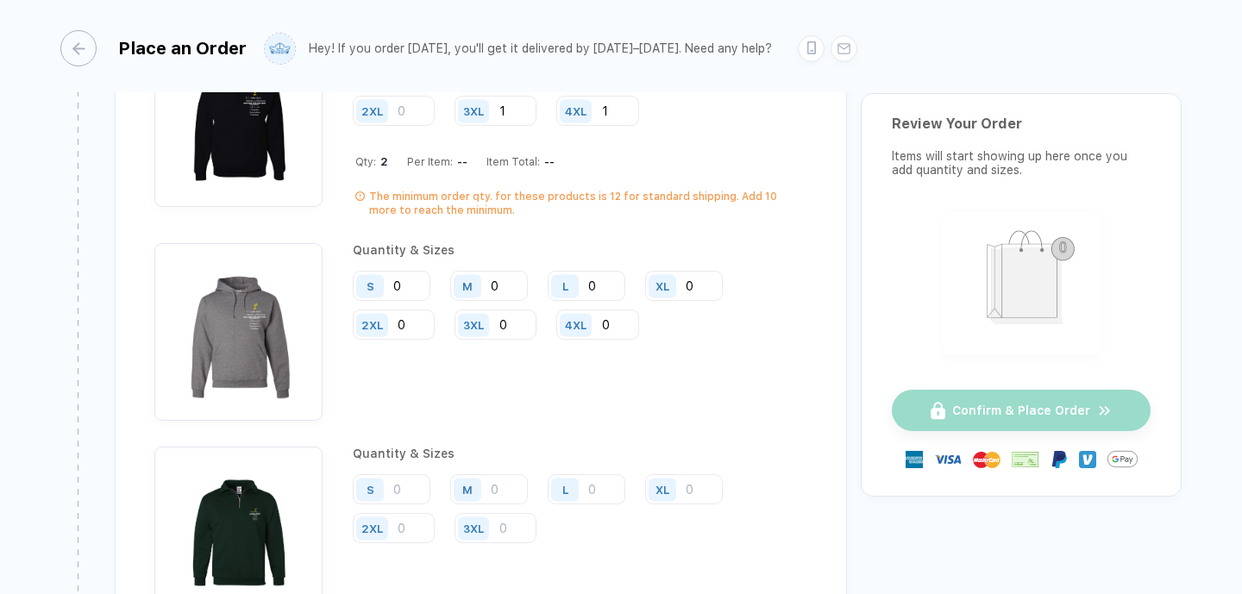
click at [430, 87] on input "number" at bounding box center [392, 72] width 78 height 30
type input "2"
click at [528, 87] on input "number" at bounding box center [489, 72] width 78 height 30
type input "2"
click at [625, 87] on input "number" at bounding box center [587, 72] width 78 height 30
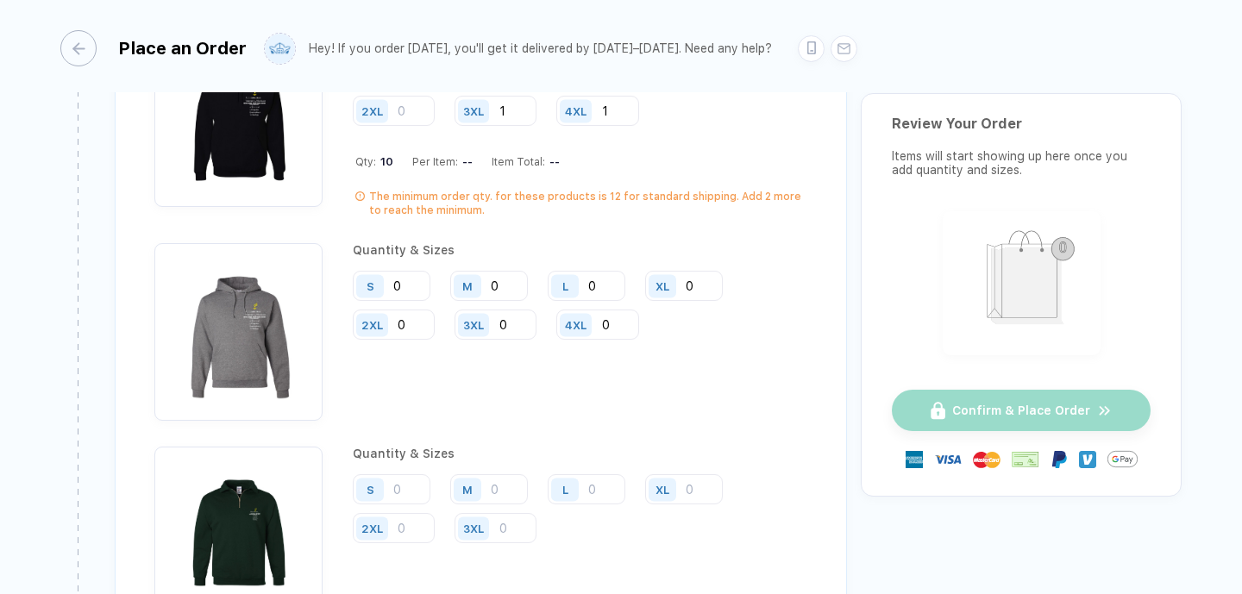
type input "4"
click at [645, 87] on input "number" at bounding box center [684, 72] width 78 height 30
type input "1"
click at [435, 126] on input "number" at bounding box center [394, 111] width 82 height 30
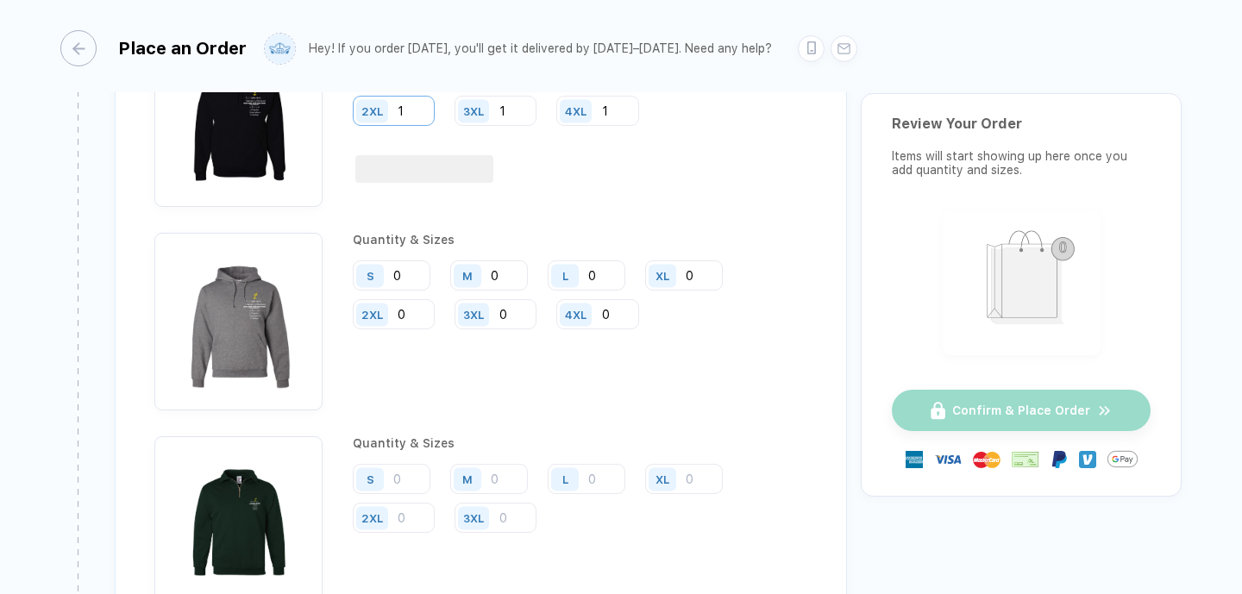
type input "1"
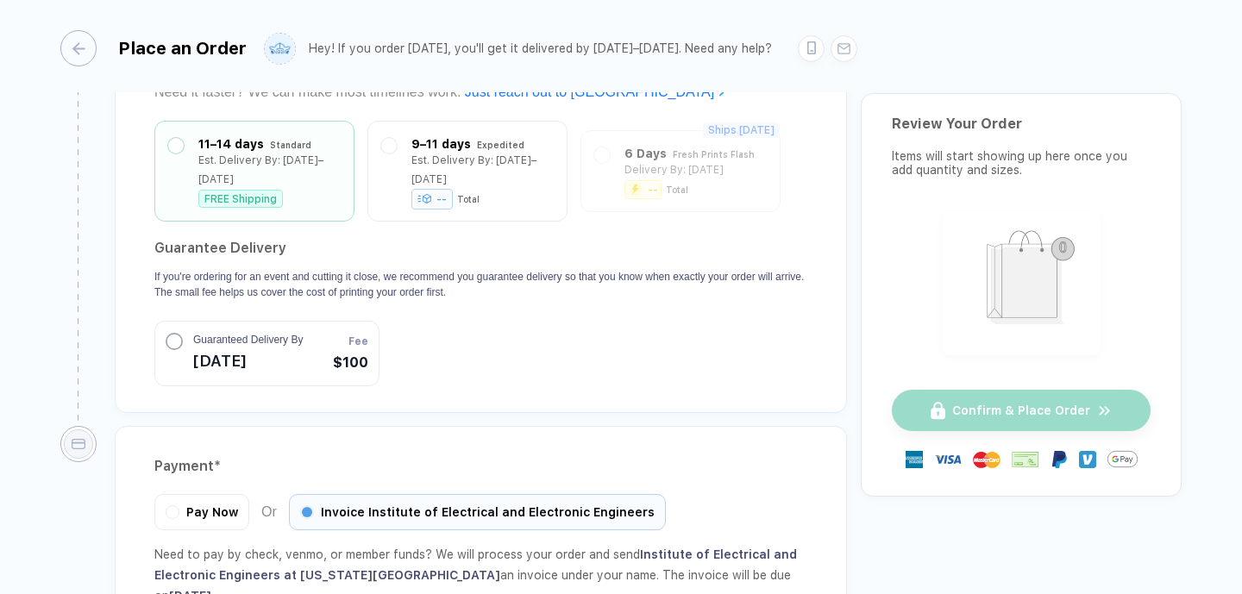
scroll to position [4028, 0]
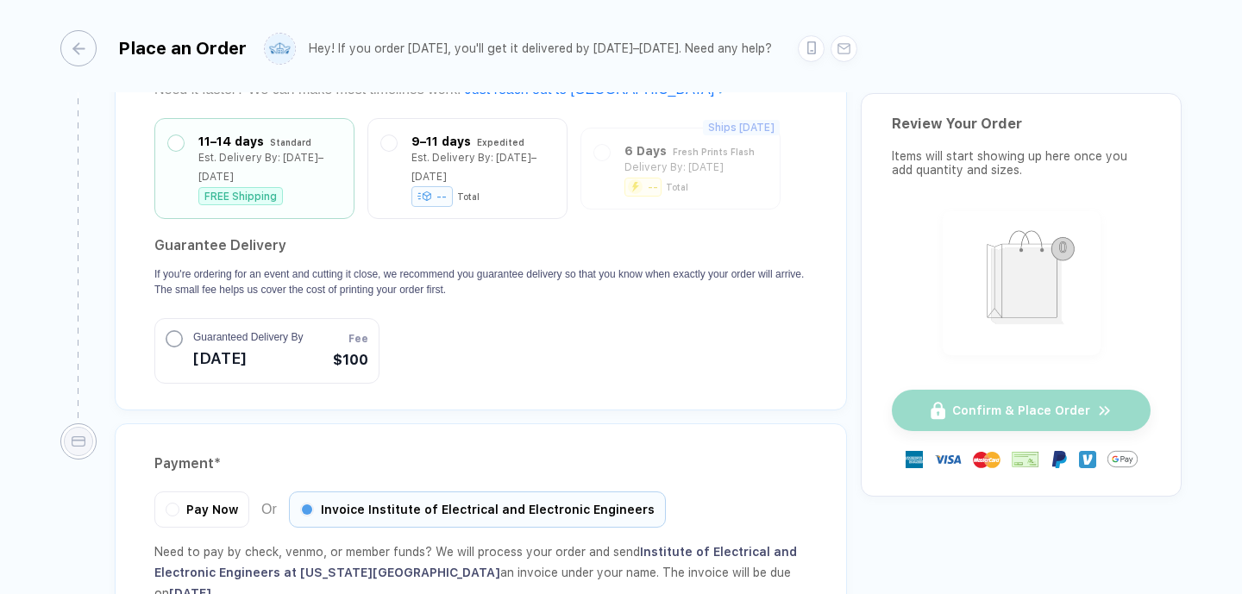
type input "**********"
type input "*******"
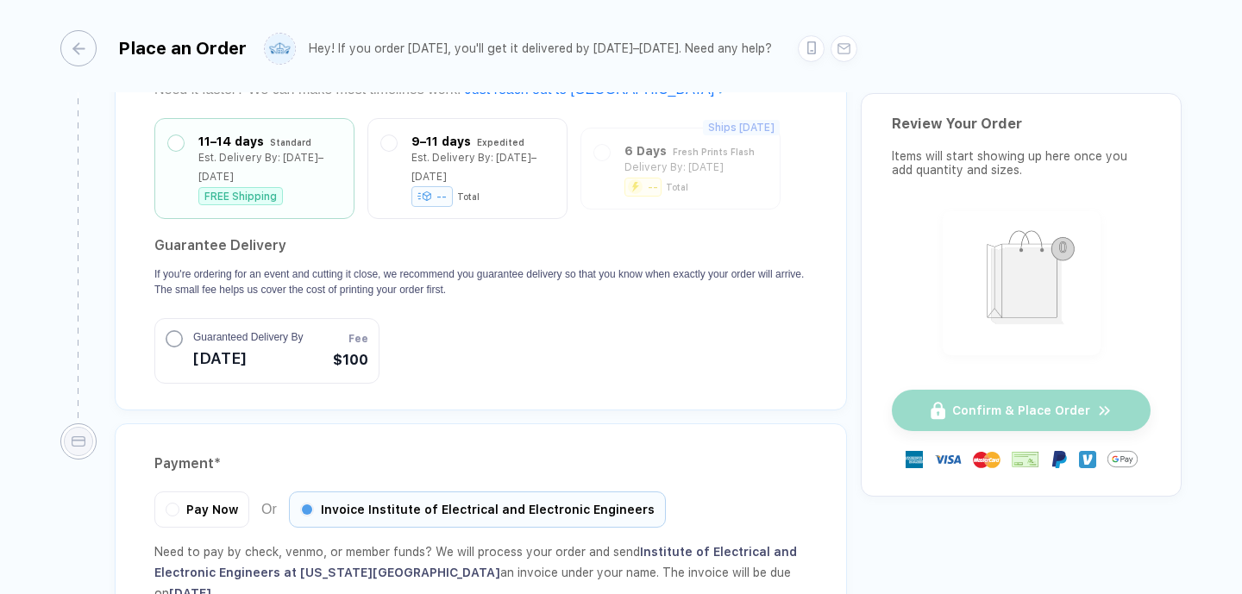
type input "**"
type input "*****"
click at [648, 411] on div "**********" at bounding box center [481, 67] width 732 height 687
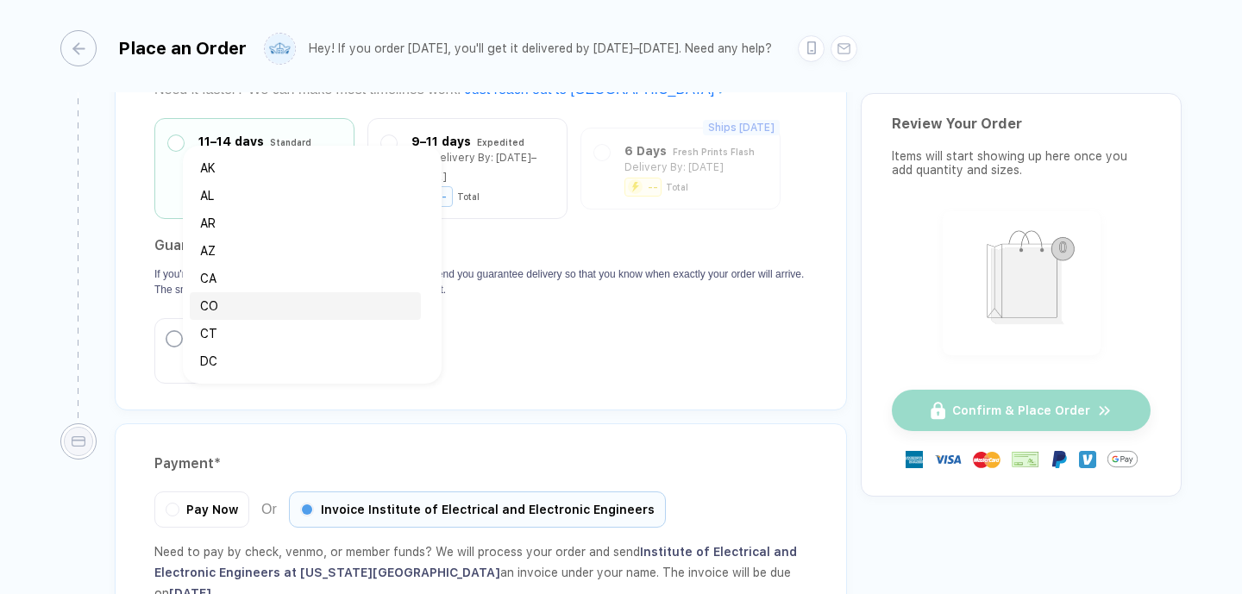
type input "**"
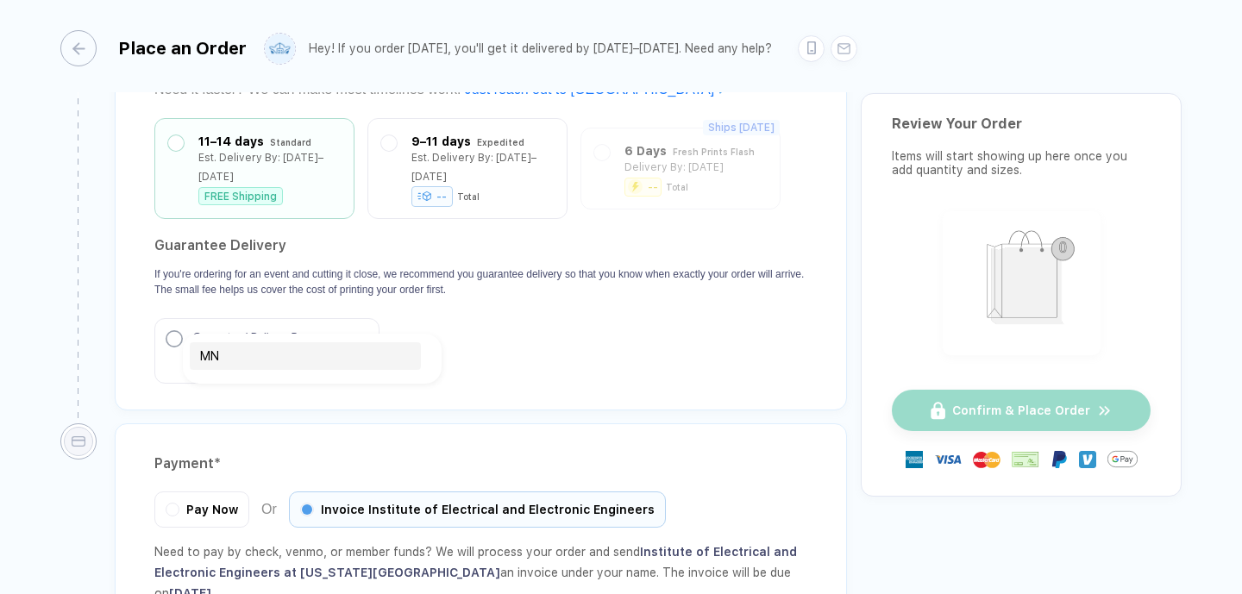
click at [248, 360] on div "MN" at bounding box center [305, 356] width 210 height 19
click at [680, 76] on div "Shipping Method" at bounding box center [480, 62] width 653 height 28
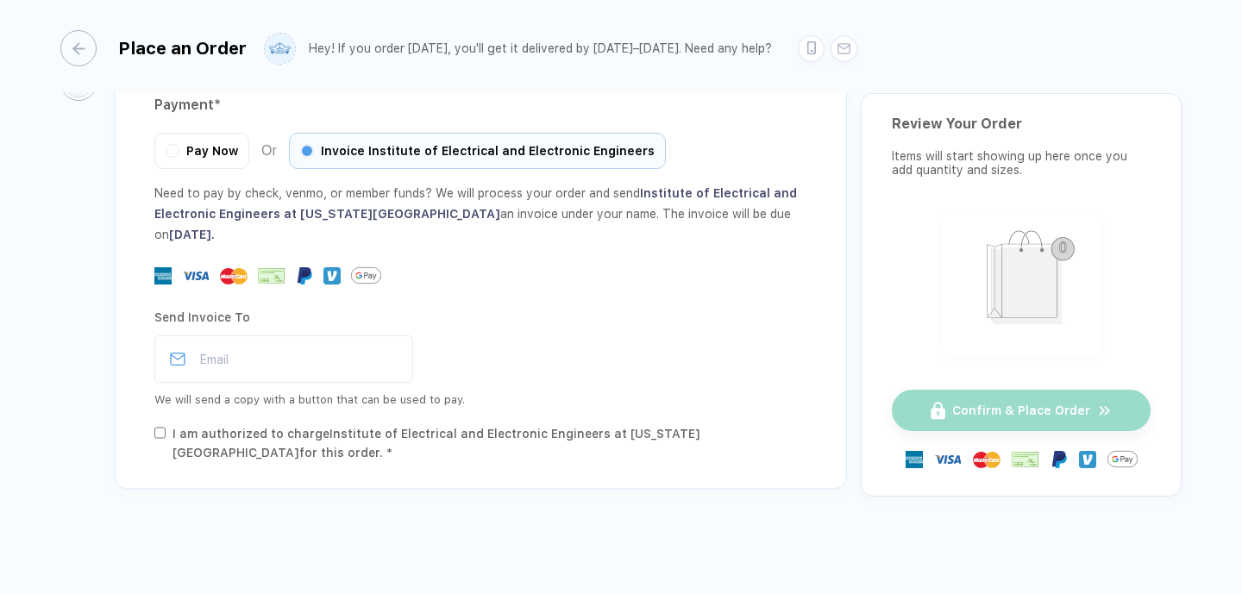
scroll to position [5044, 0]
click at [360, 362] on input "email" at bounding box center [283, 359] width 259 height 47
type input "**********"
click at [645, 263] on div at bounding box center [480, 275] width 653 height 30
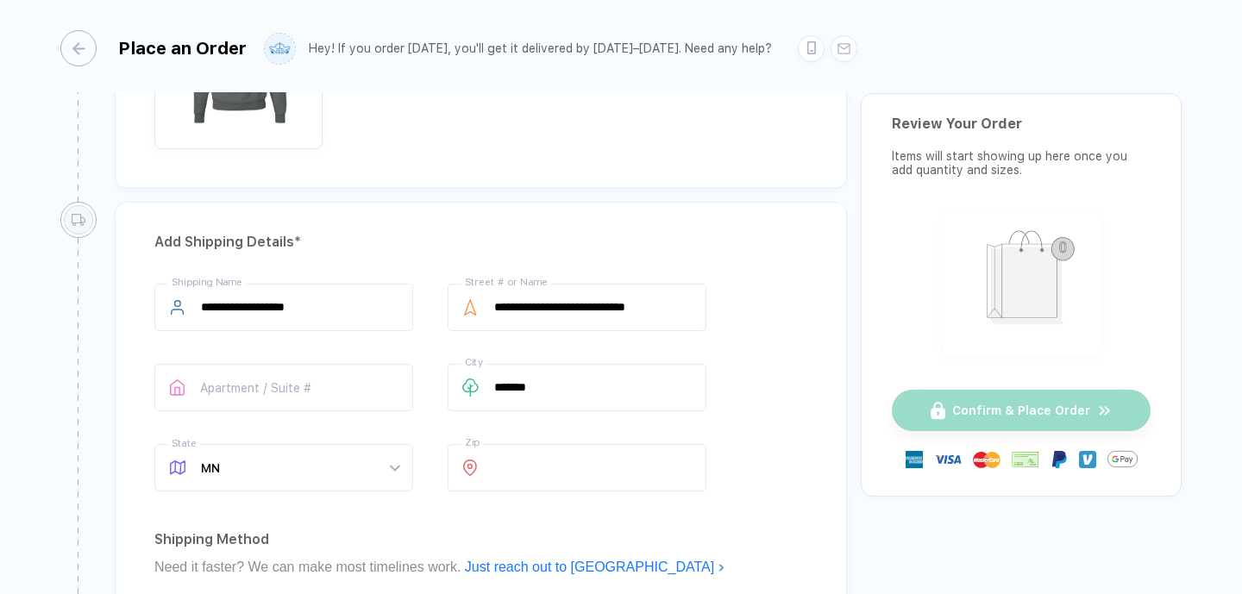
scroll to position [3563, 0]
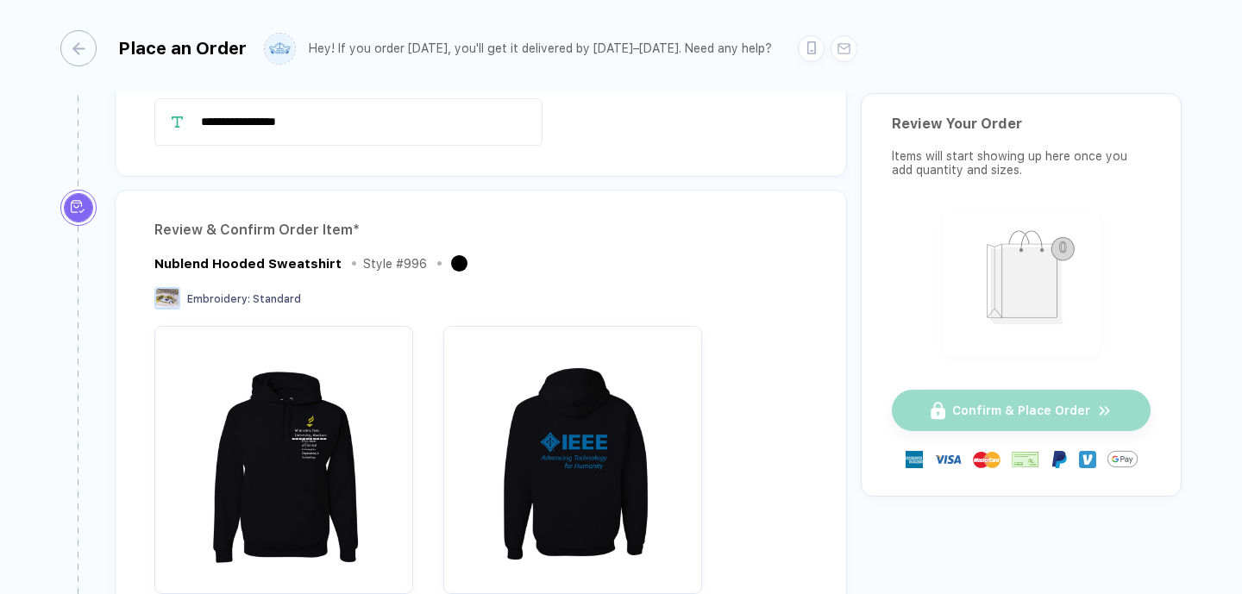
scroll to position [0, 0]
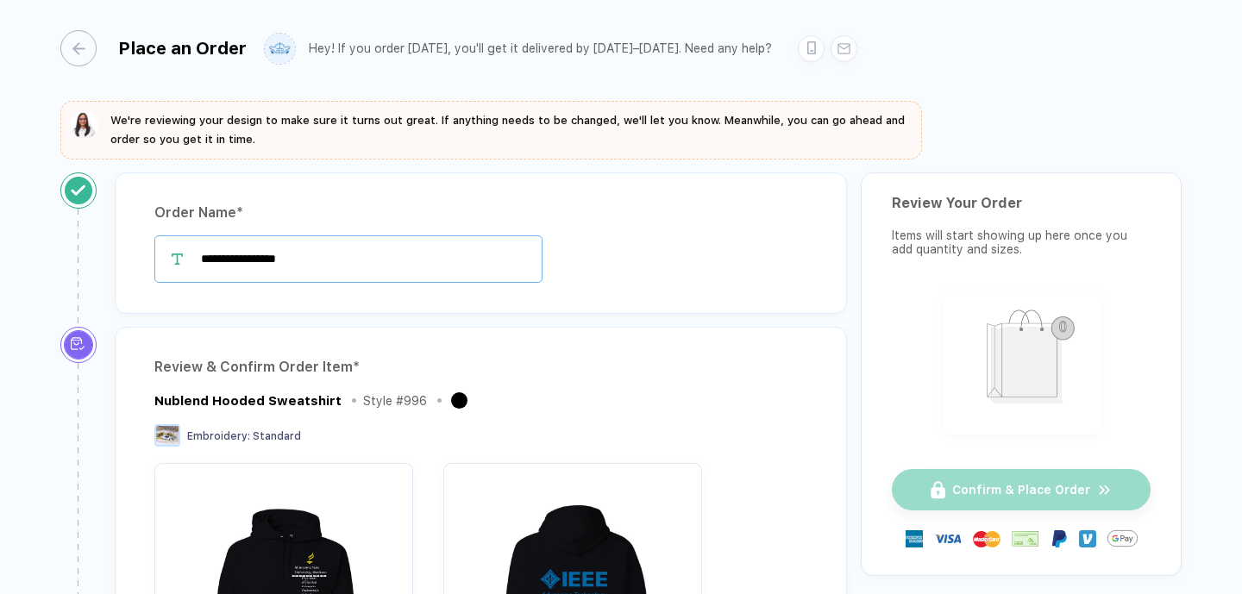
click at [331, 283] on input "**********" at bounding box center [348, 258] width 388 height 47
type input "**********"
click at [737, 290] on div "**********" at bounding box center [481, 242] width 732 height 141
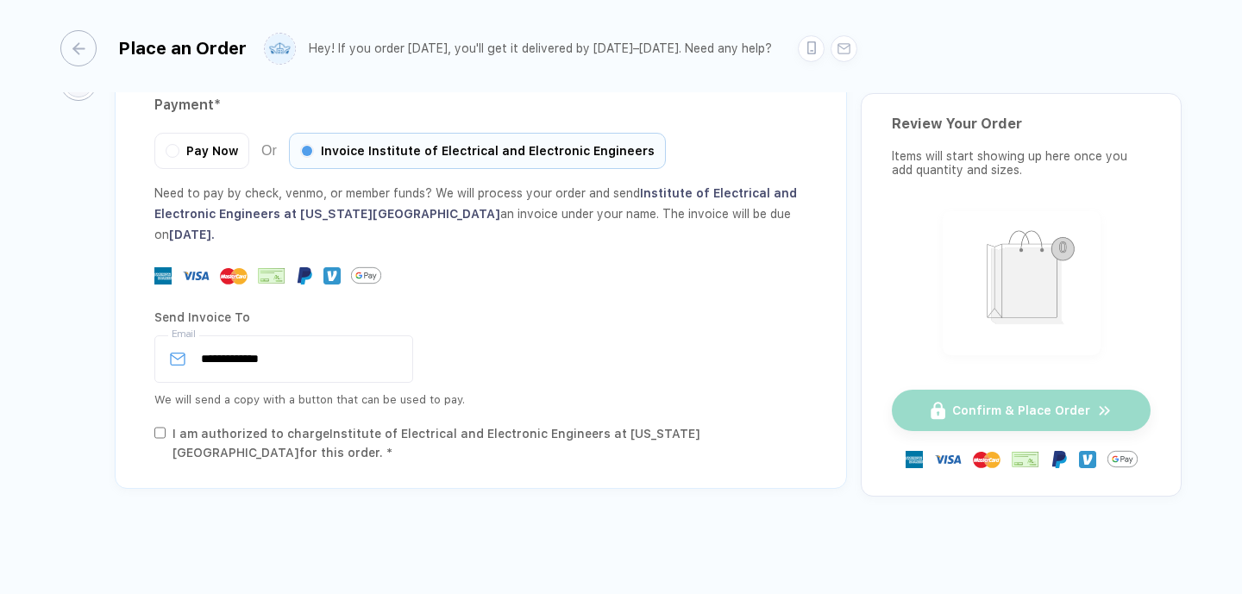
scroll to position [5071, 0]
click at [696, 336] on div "**********" at bounding box center [480, 359] width 653 height 47
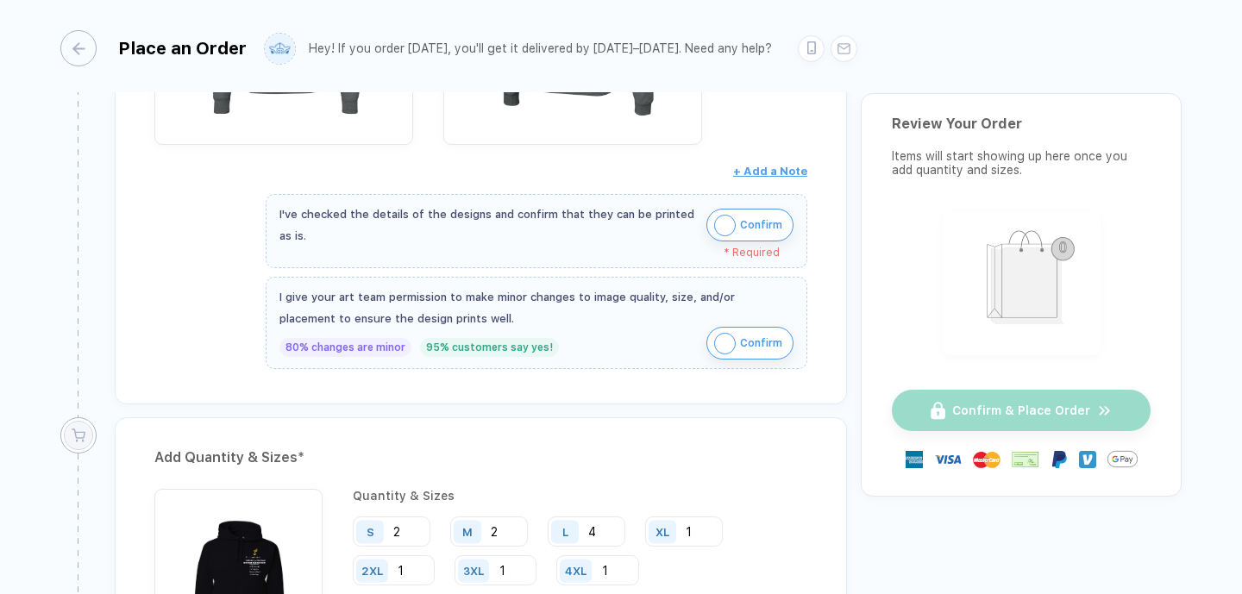
scroll to position [2285, 0]
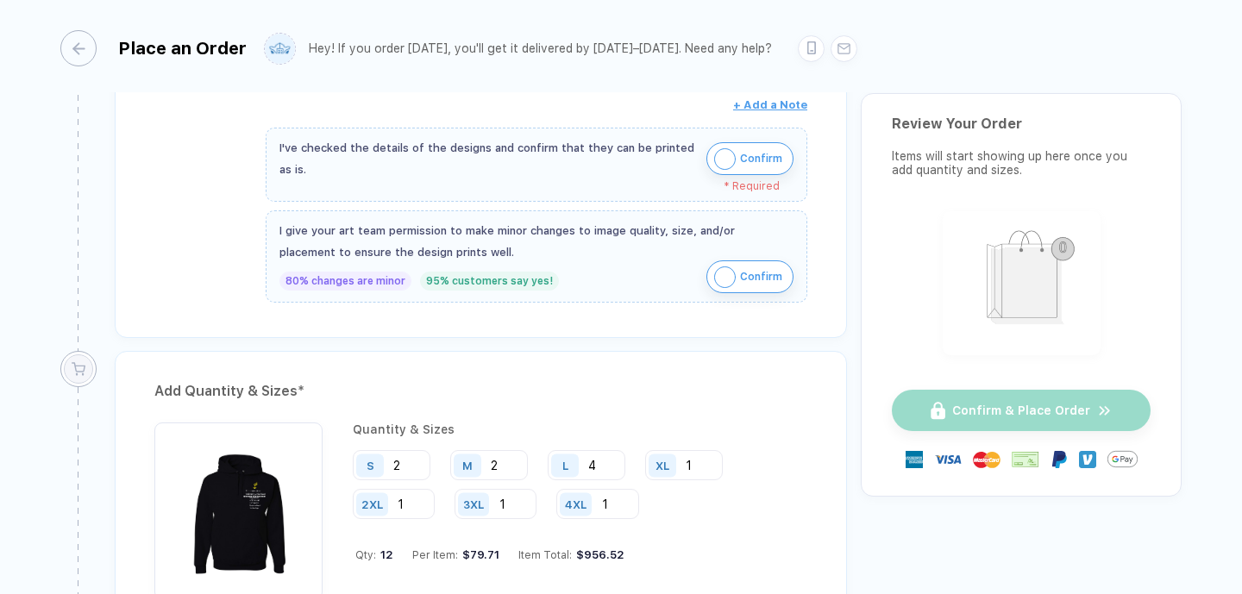
click at [714, 170] on img "button" at bounding box center [725, 159] width 22 height 22
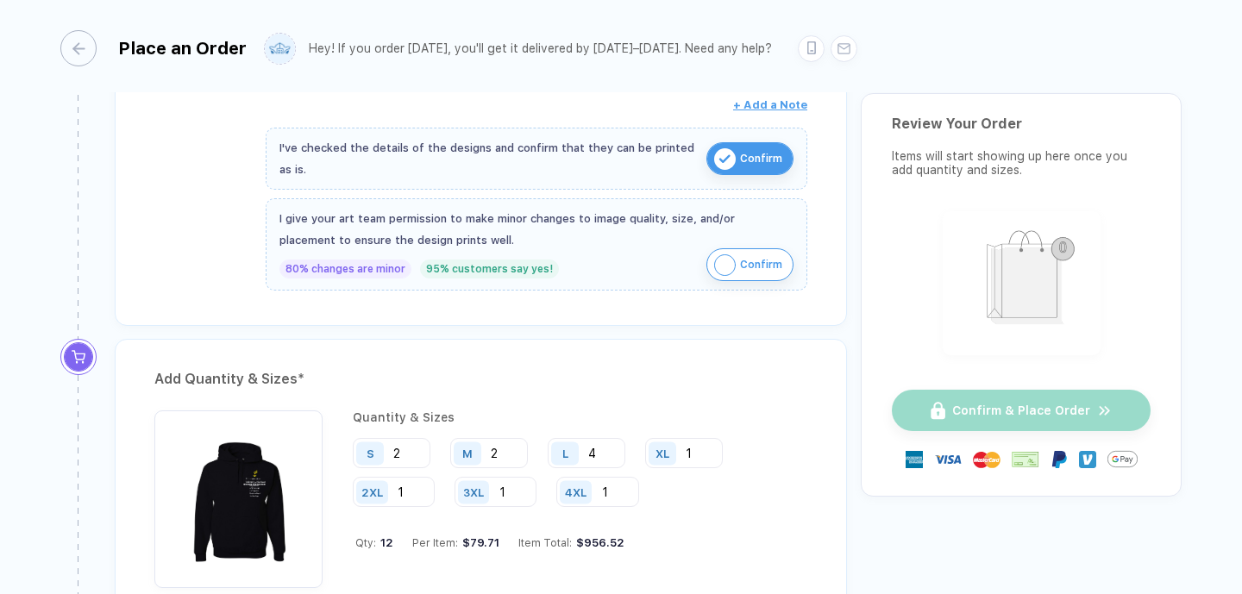
click at [714, 276] on img "button" at bounding box center [725, 265] width 22 height 22
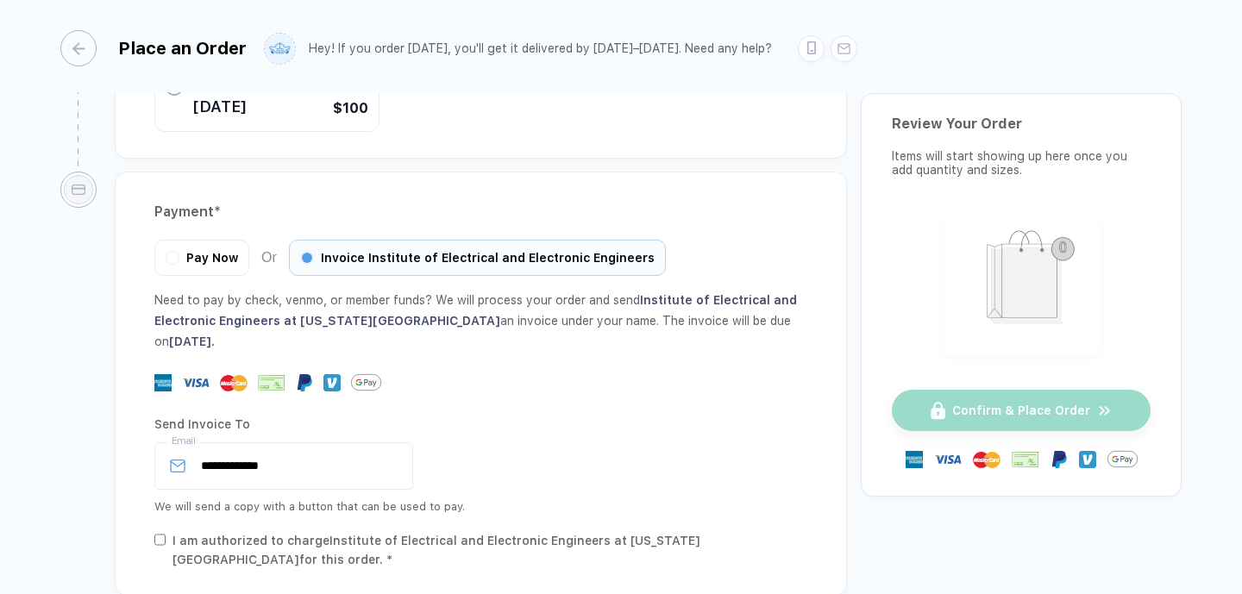
scroll to position [4268, 0]
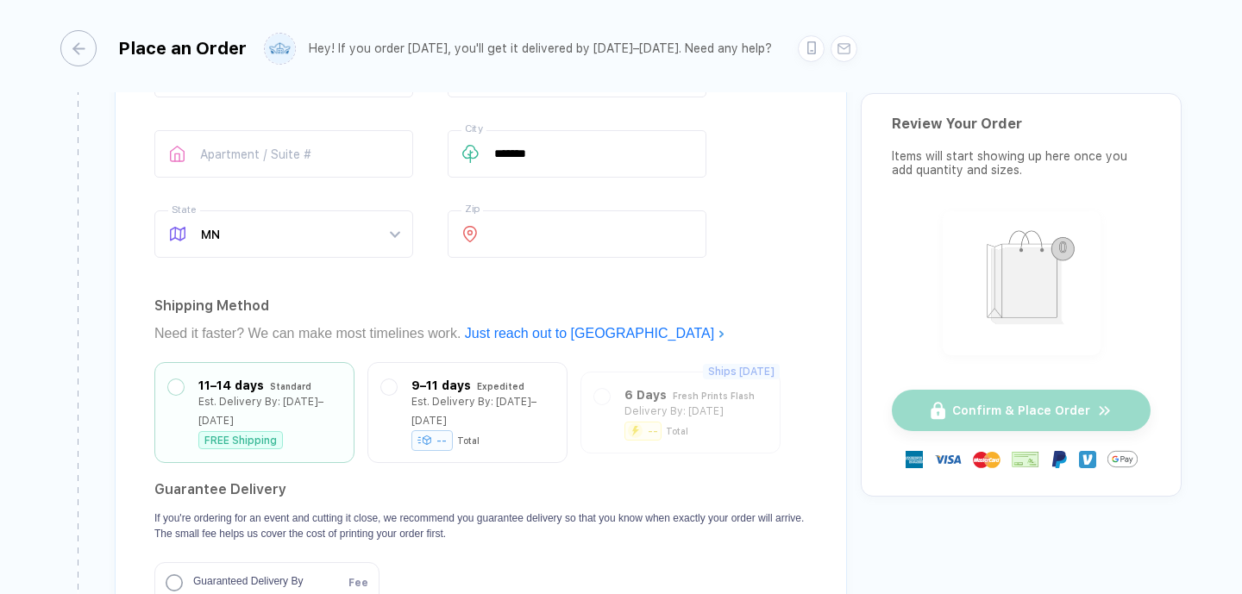
scroll to position [3961, 0]
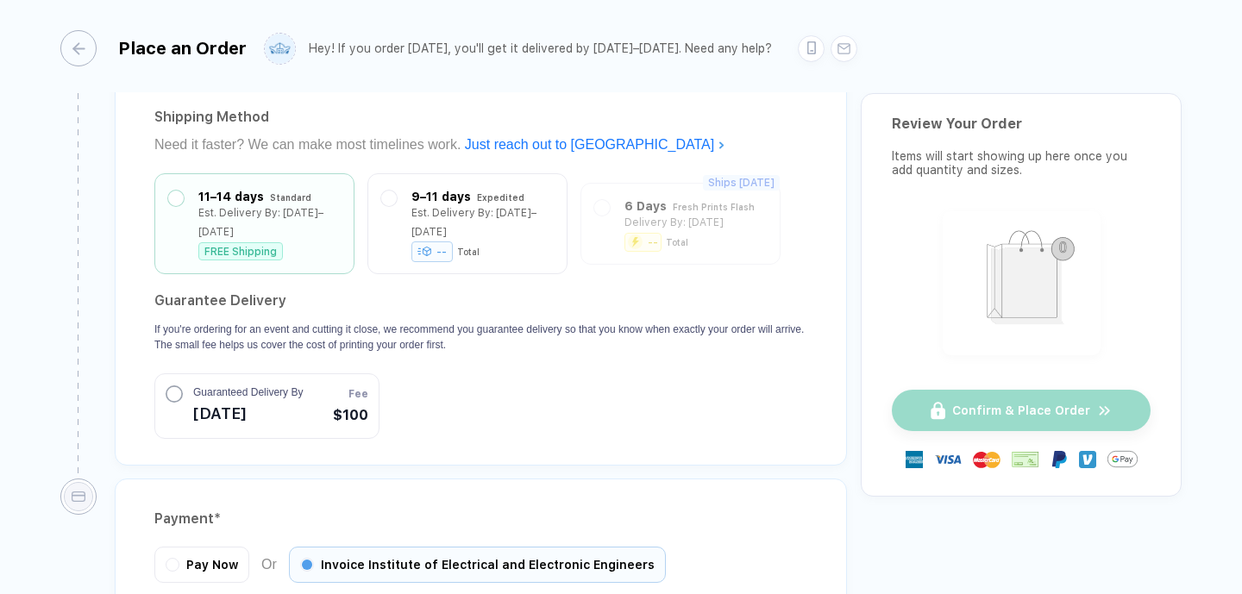
click at [892, 431] on div "Confirm & Place Order" at bounding box center [1021, 410] width 259 height 41
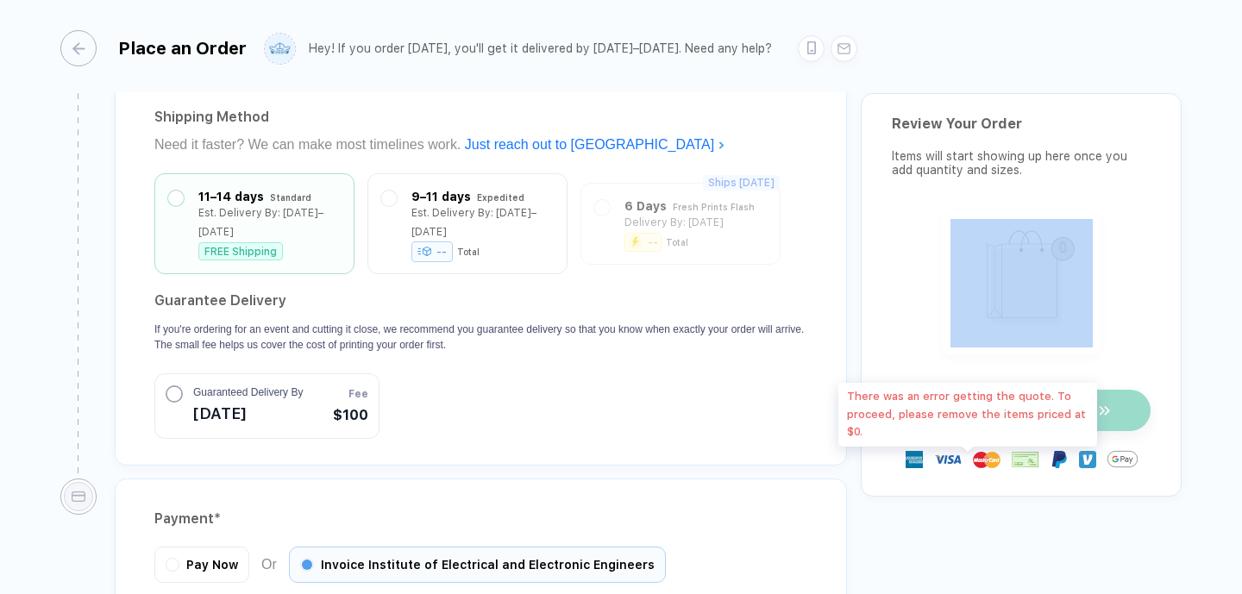
click at [892, 431] on div "Confirm & Place Order" at bounding box center [1021, 410] width 259 height 41
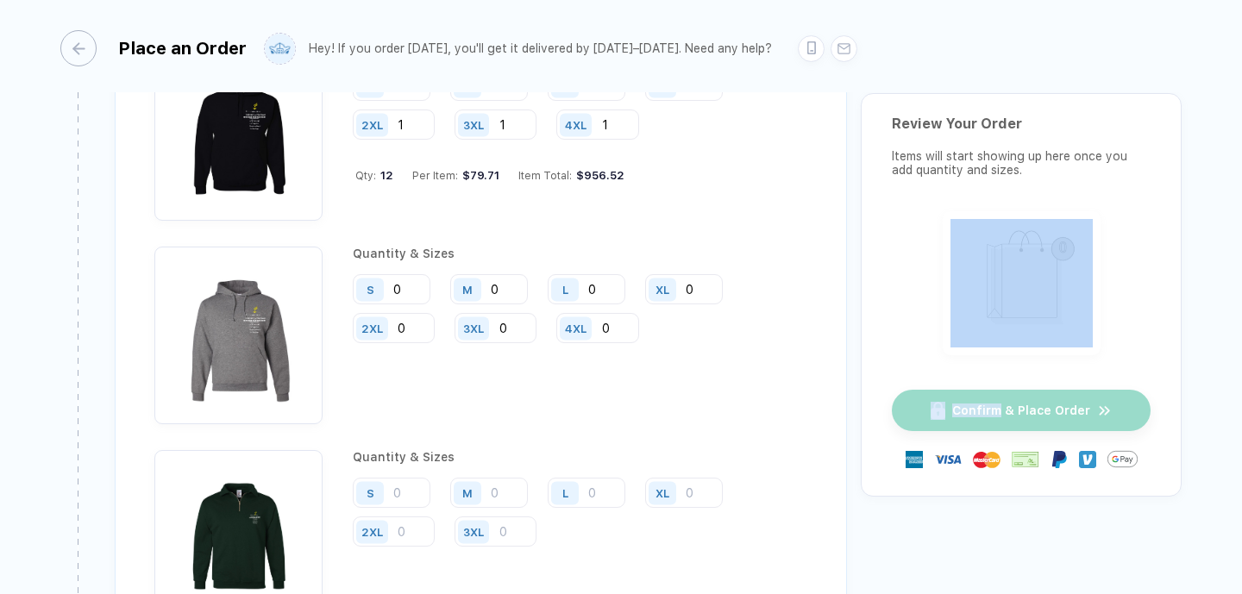
scroll to position [2645, 0]
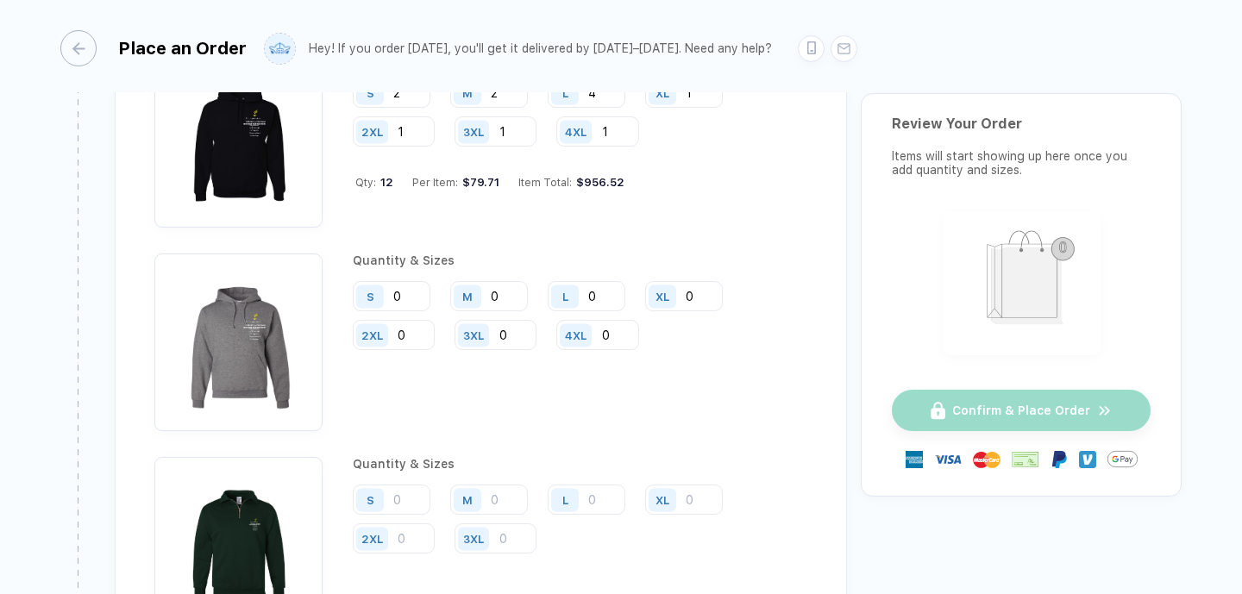
click at [572, 189] on div "$956.52" at bounding box center [598, 182] width 53 height 13
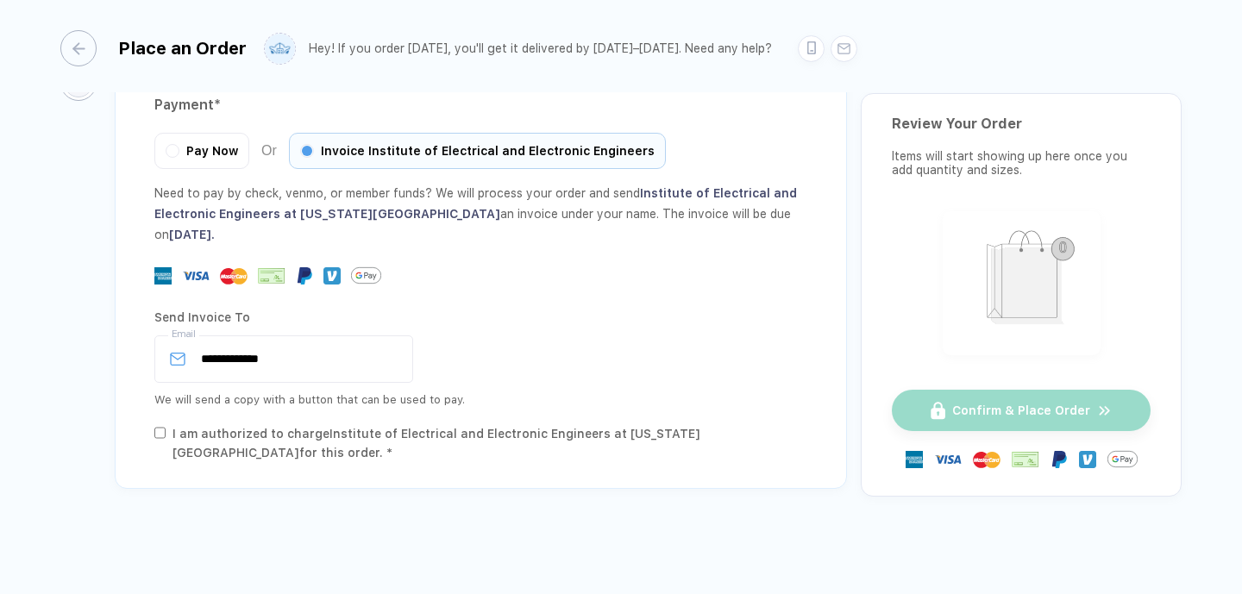
scroll to position [4933, 0]
click at [178, 154] on button "button" at bounding box center [172, 148] width 10 height 10
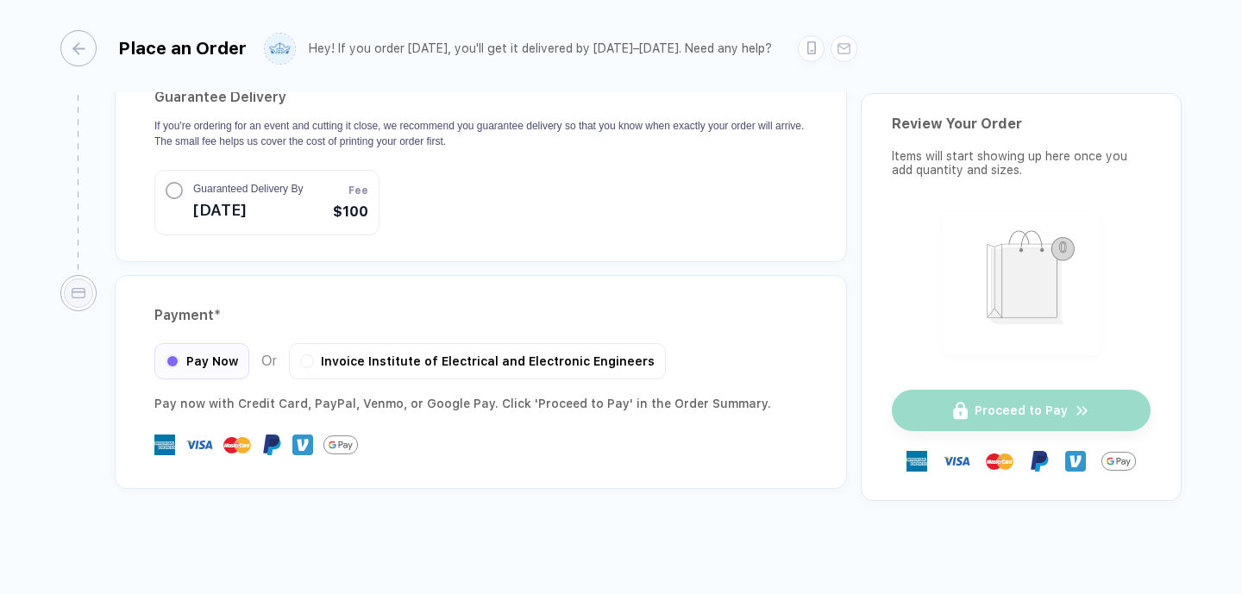
scroll to position [4315, 0]
click at [355, 341] on div "Invoice Institute of Electrical and Electronic Engineers" at bounding box center [477, 359] width 377 height 36
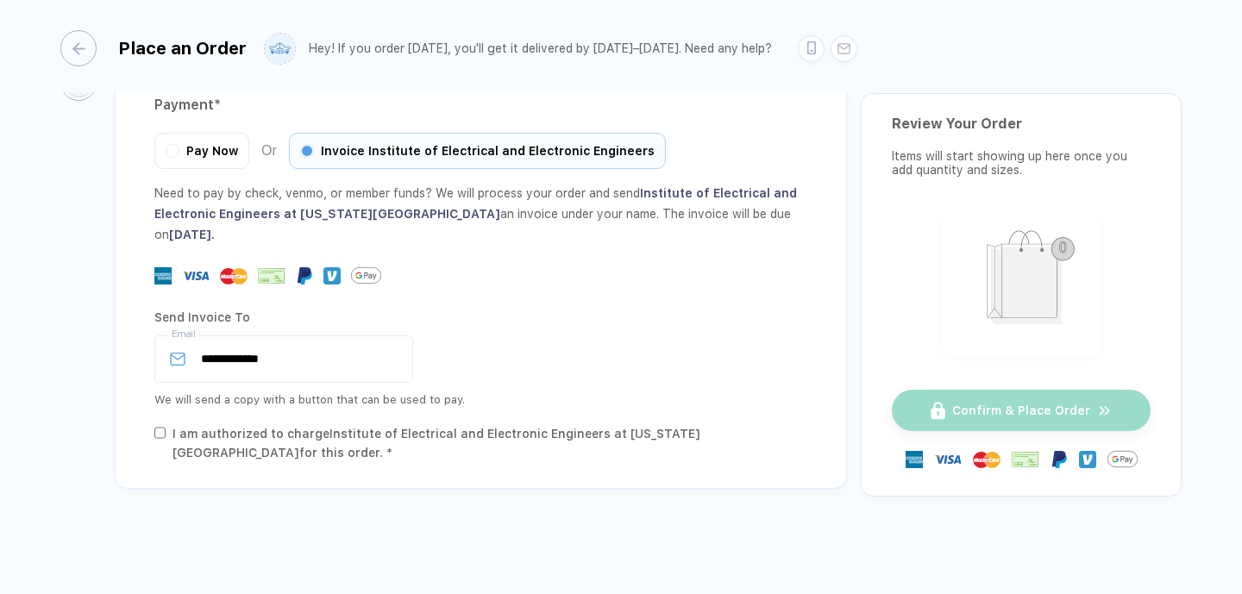
scroll to position [5056, 0]
click at [892, 405] on div "Confirm & Place Order" at bounding box center [1021, 410] width 259 height 41
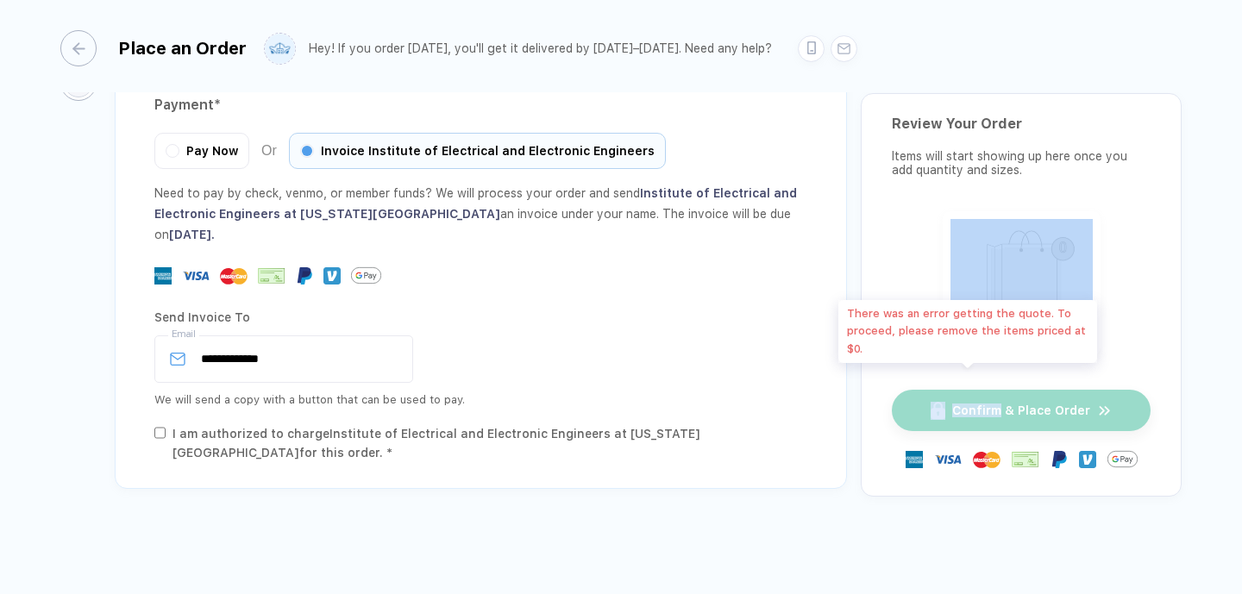
click at [892, 405] on div "Confirm & Place Order" at bounding box center [1021, 410] width 259 height 41
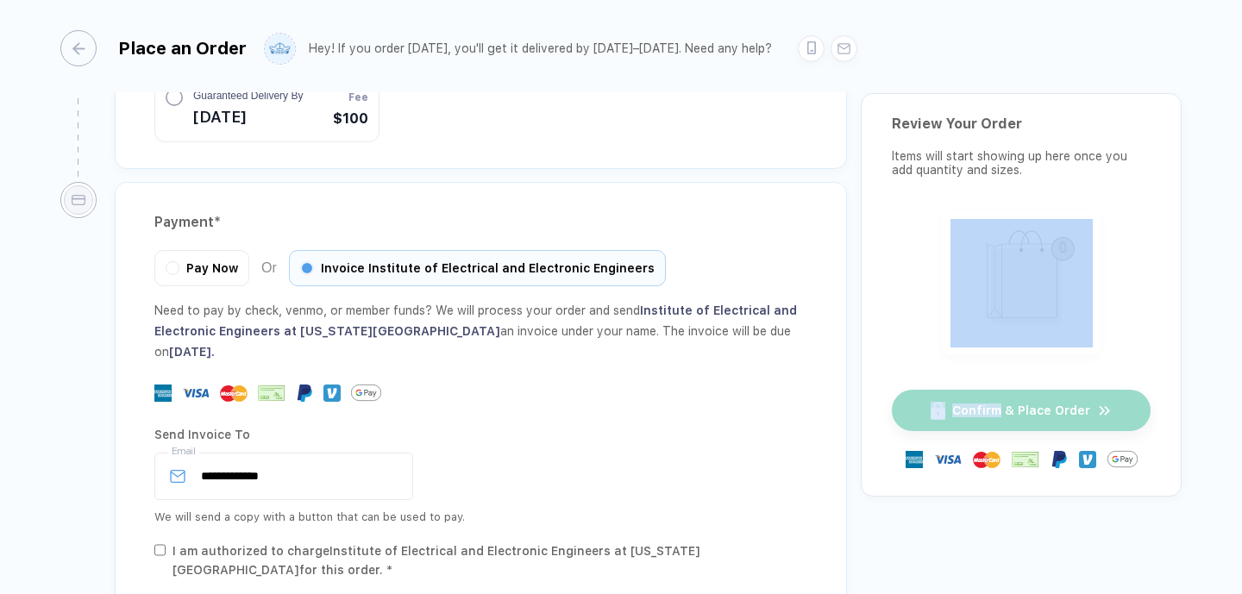
scroll to position [4254, 0]
